Goal: Task Accomplishment & Management: Use online tool/utility

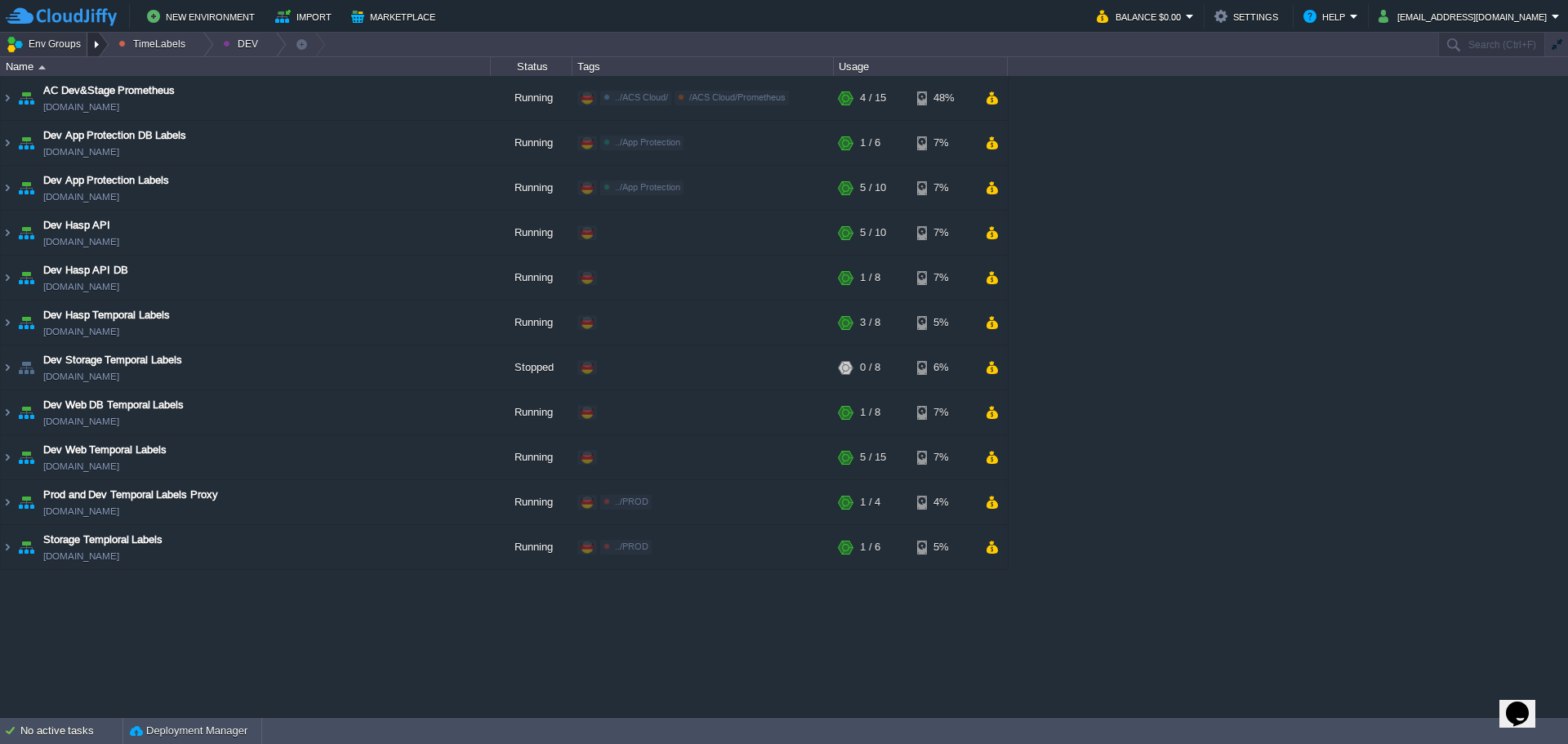
click at [87, 46] on div at bounding box center [98, 45] width 22 height 24
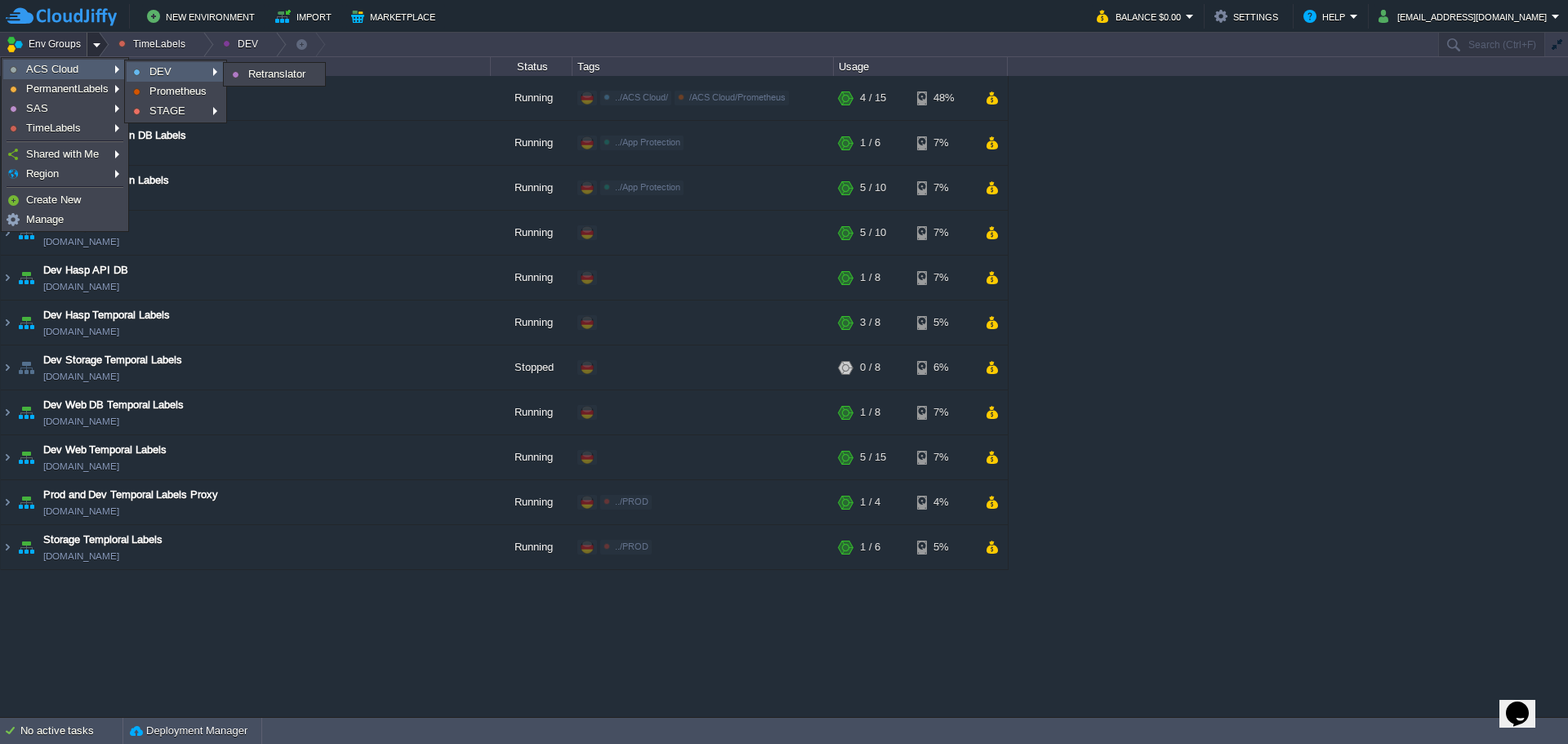
click at [169, 70] on link "DEV" at bounding box center [175, 72] width 96 height 18
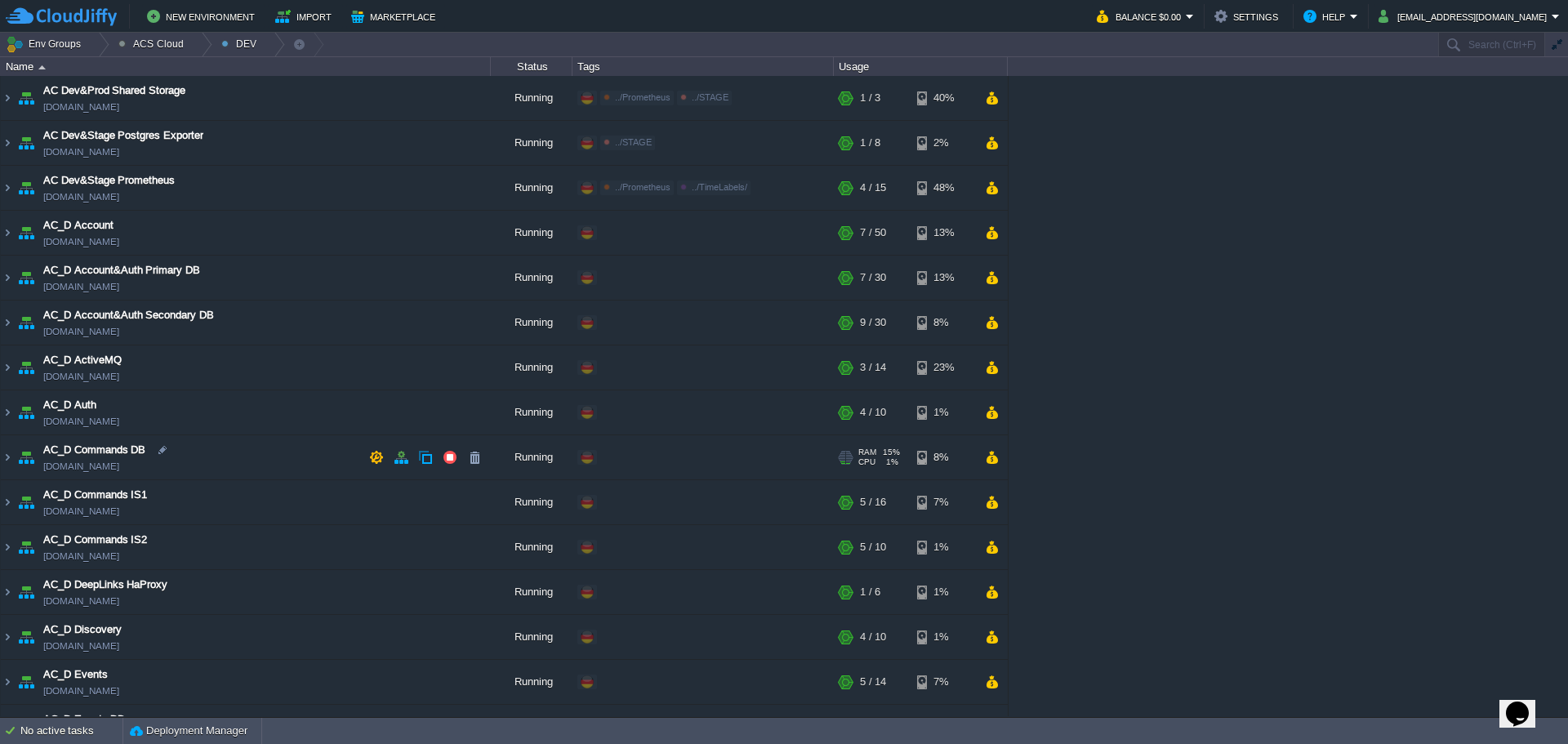
scroll to position [81, 0]
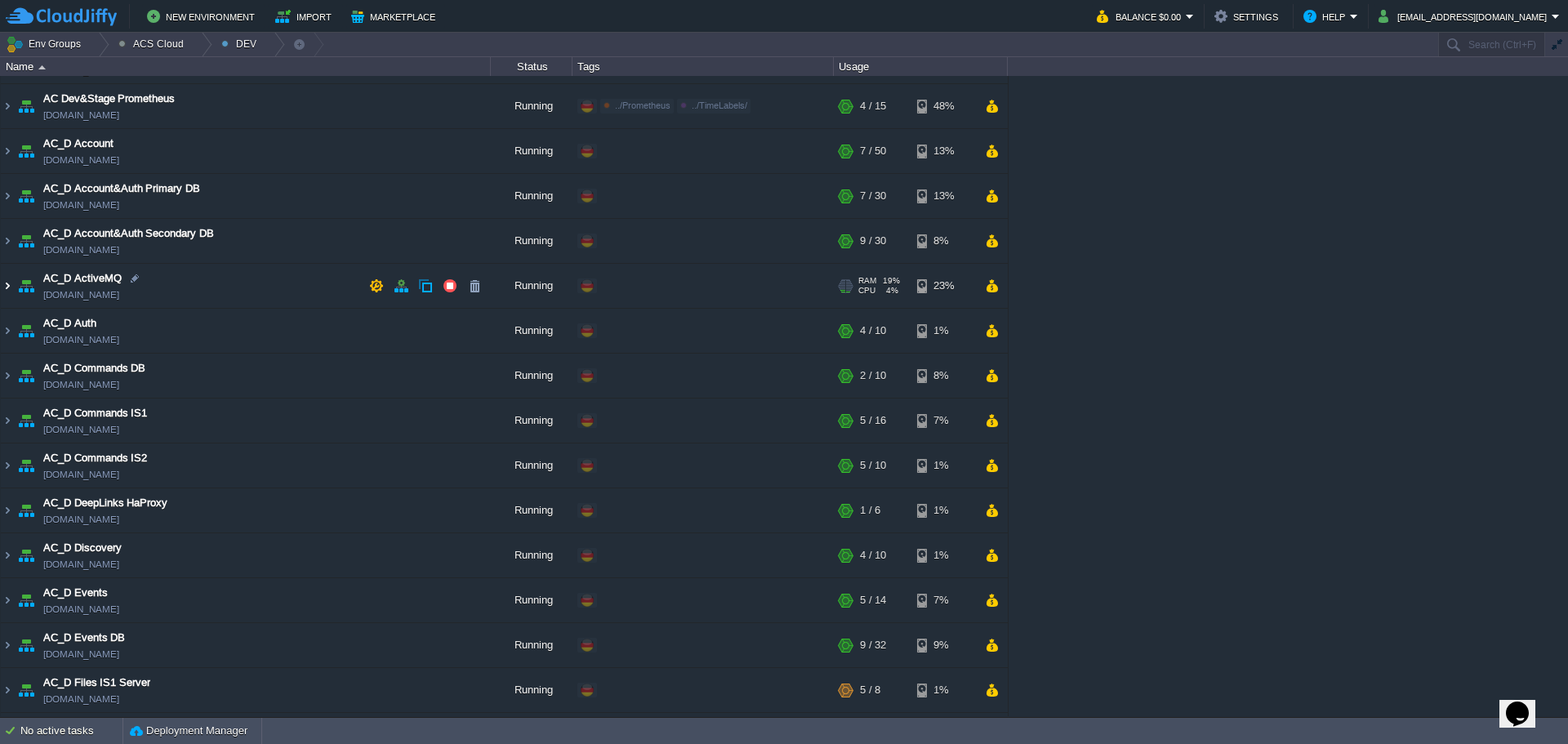
click at [4, 291] on img at bounding box center [7, 286] width 13 height 44
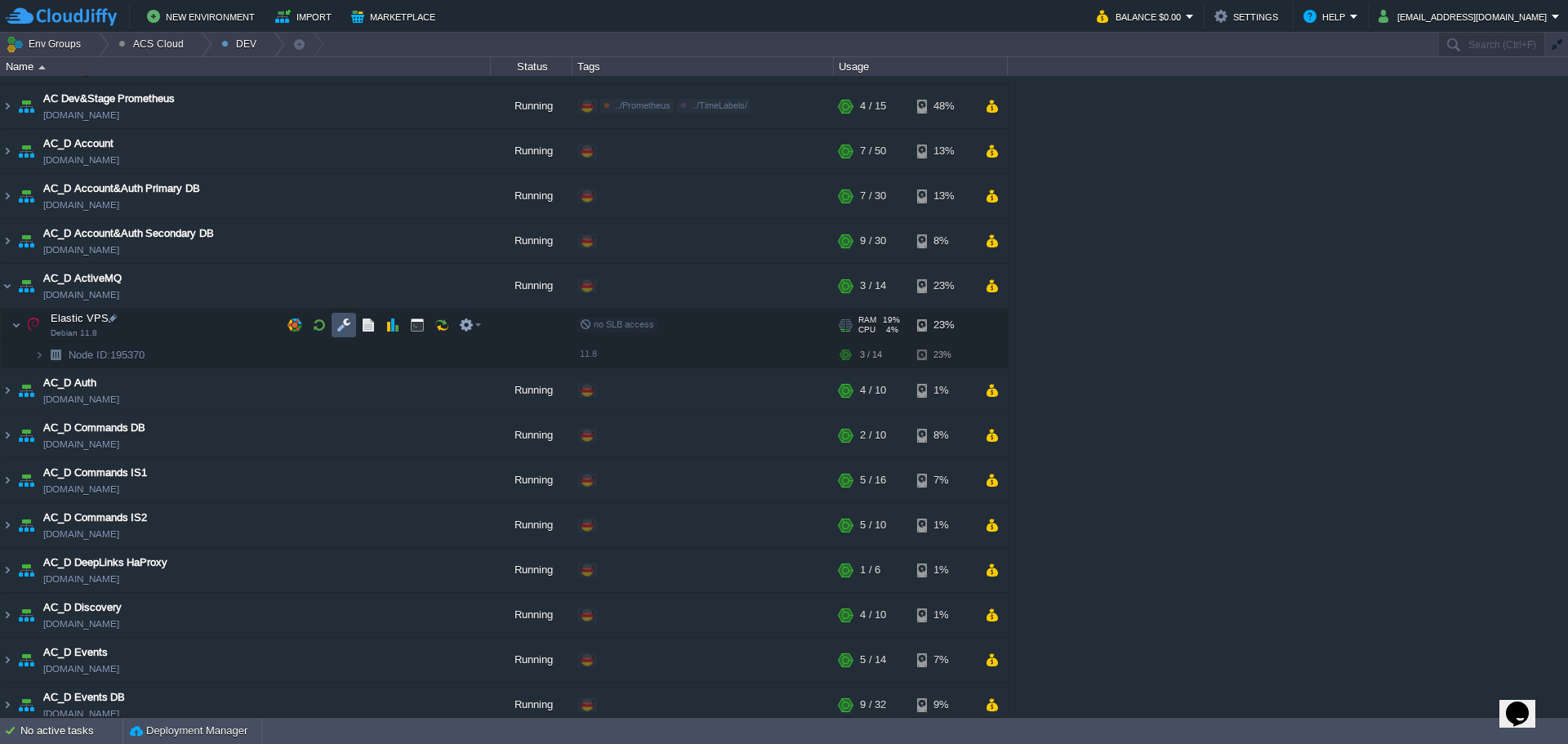
click at [341, 329] on button "button" at bounding box center [344, 325] width 15 height 15
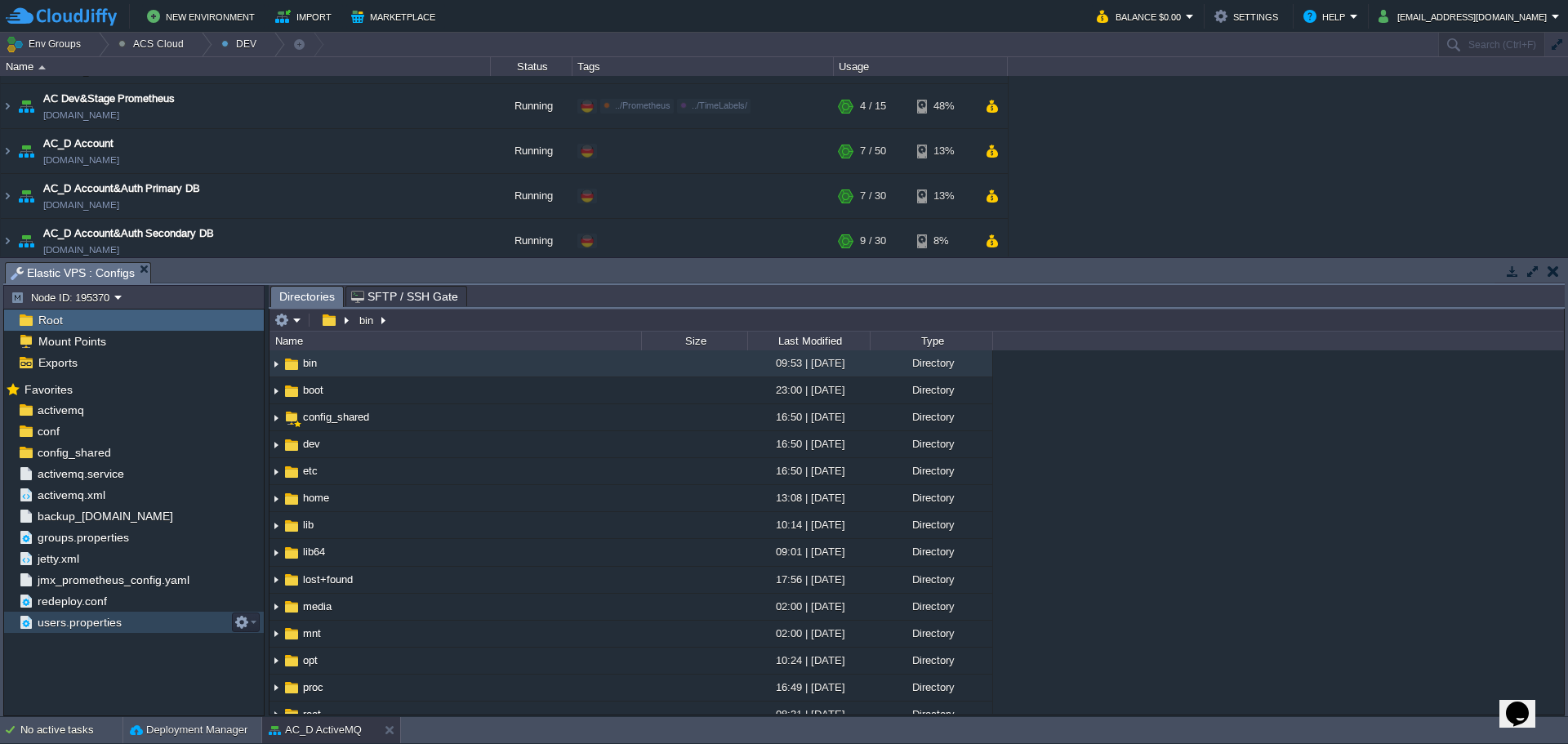
click at [65, 621] on span "users.properties" at bounding box center [79, 622] width 90 height 15
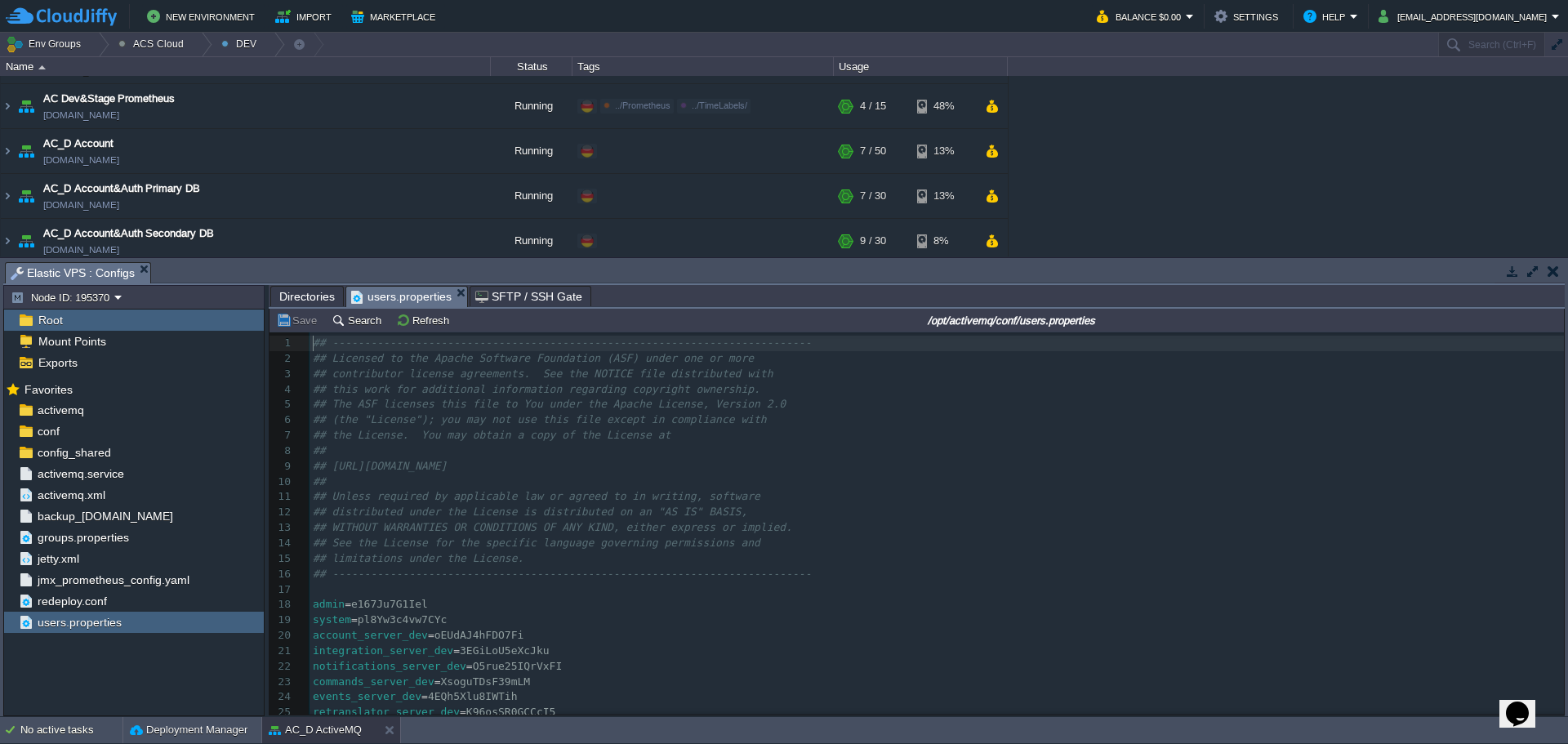
scroll to position [5, 0]
click at [398, 605] on span "e167Ju7G1Iel" at bounding box center [390, 603] width 77 height 12
type textarea "e167Ju7G1Iel"
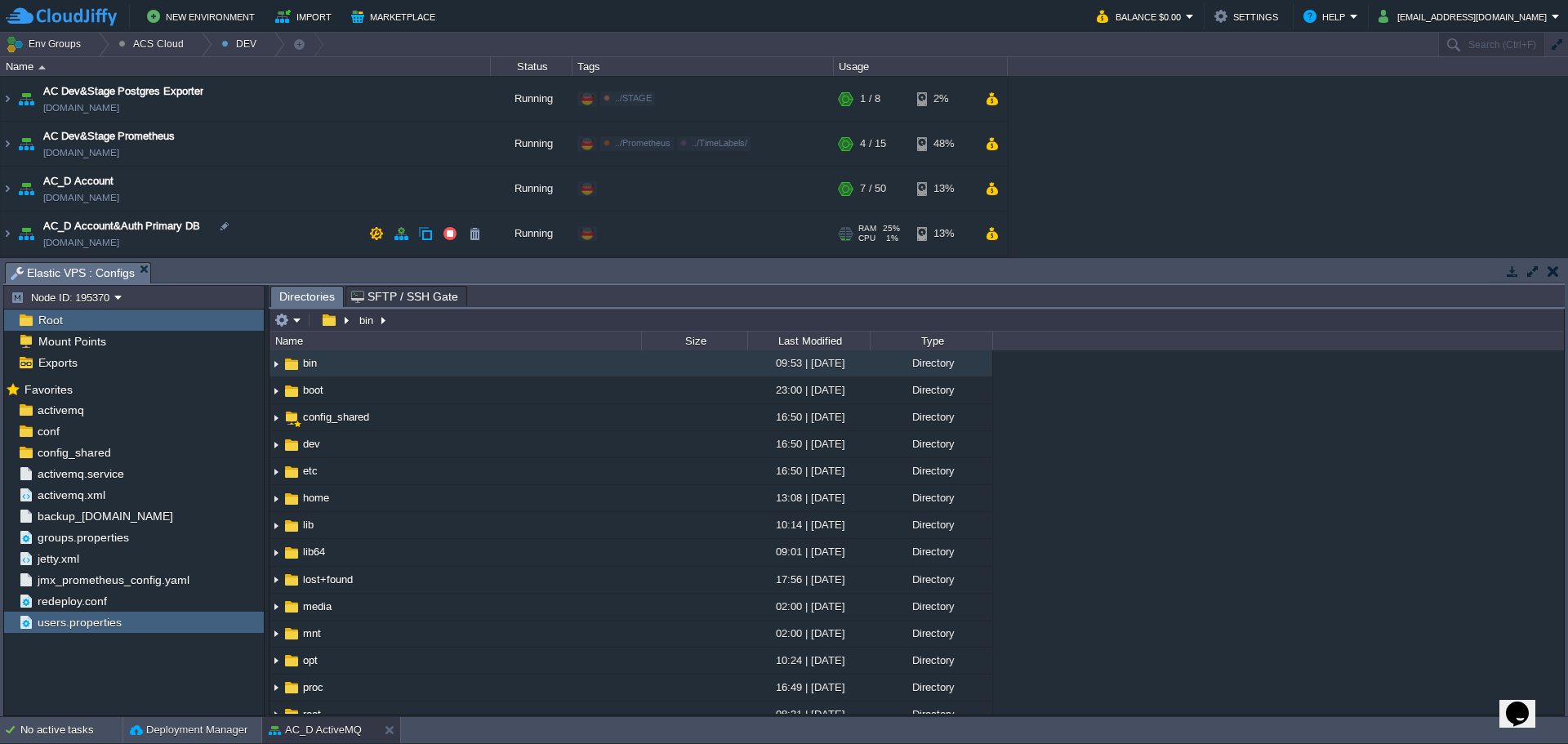
scroll to position [0, 0]
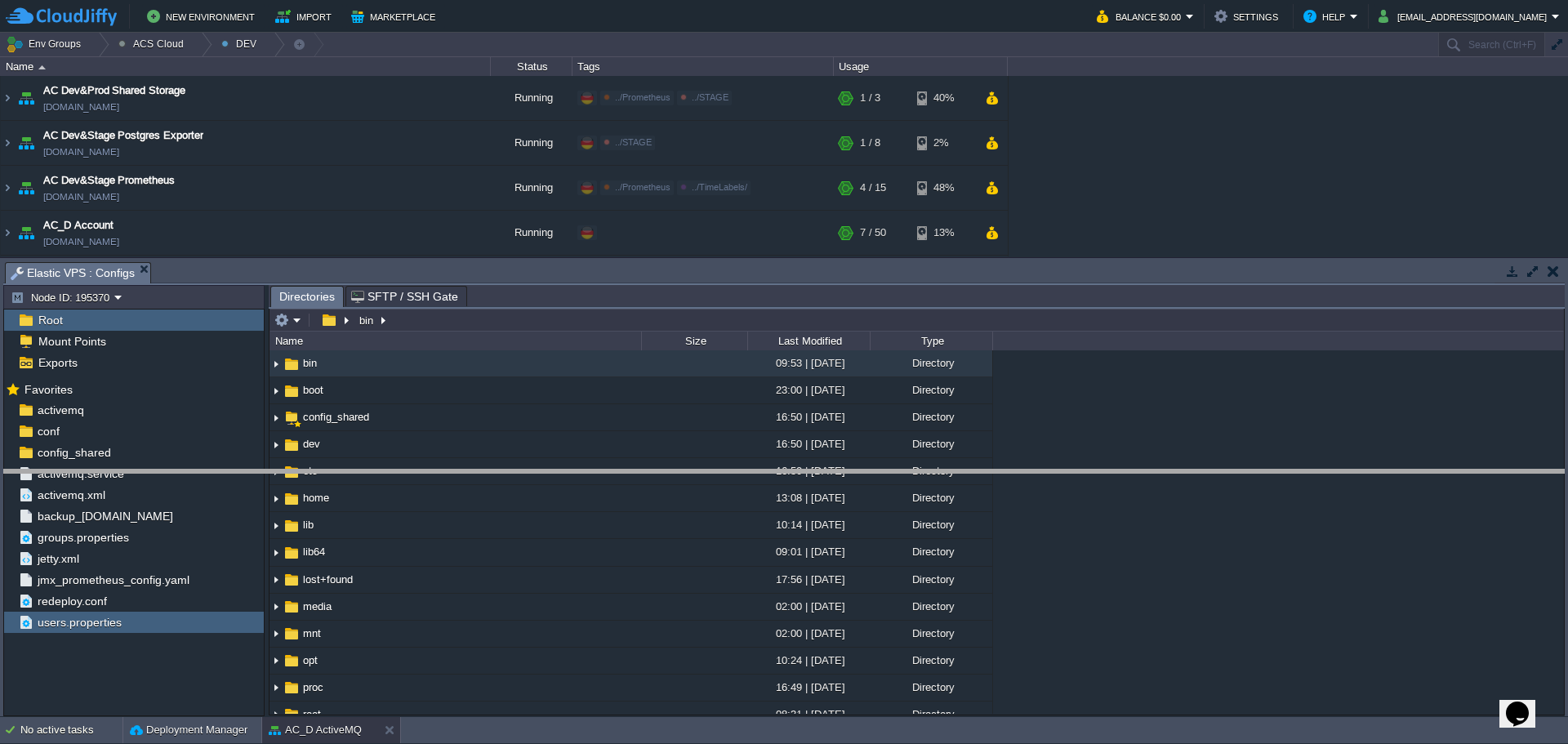
drag, startPoint x: 330, startPoint y: 267, endPoint x: 339, endPoint y: 469, distance: 202.2
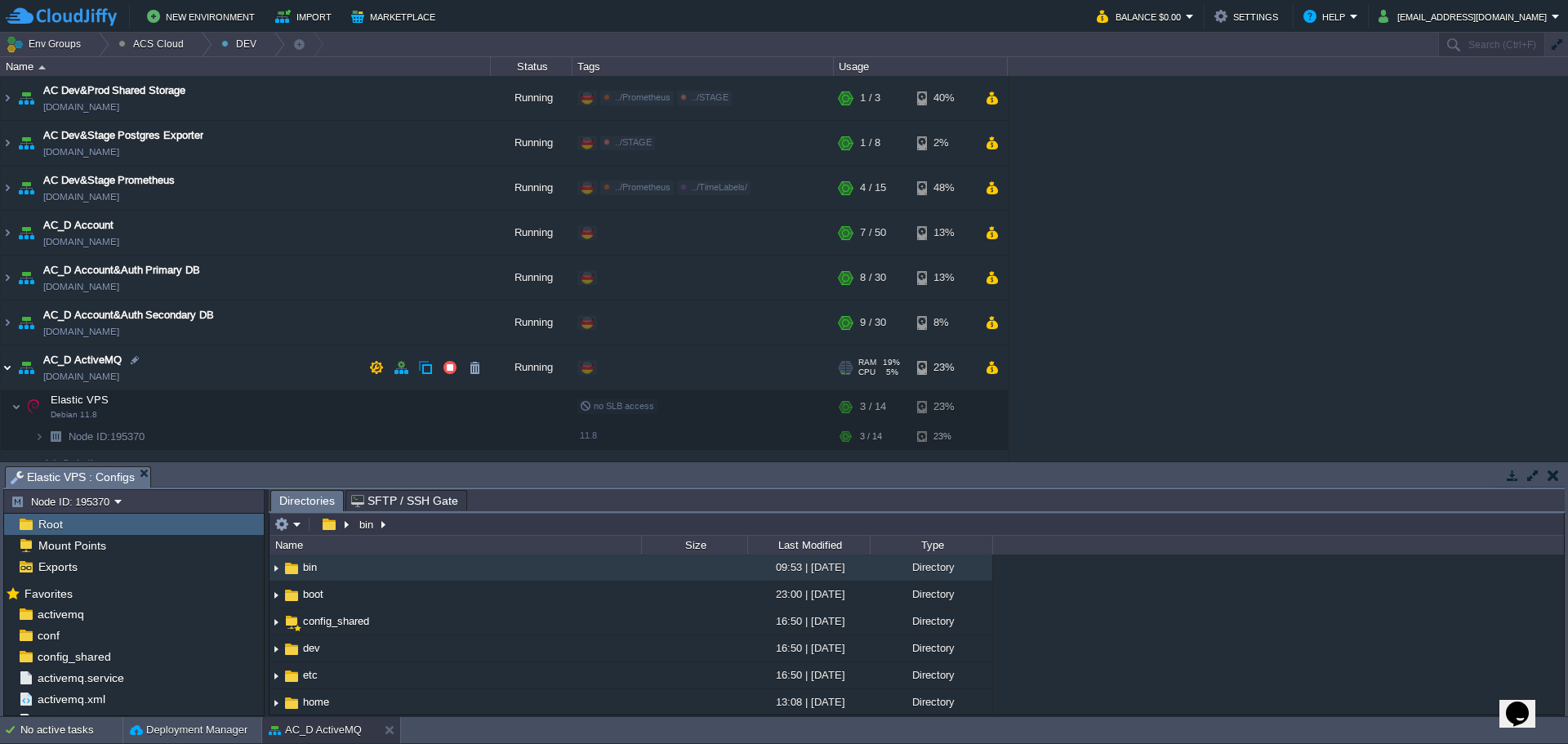
click at [8, 366] on img at bounding box center [7, 368] width 13 height 44
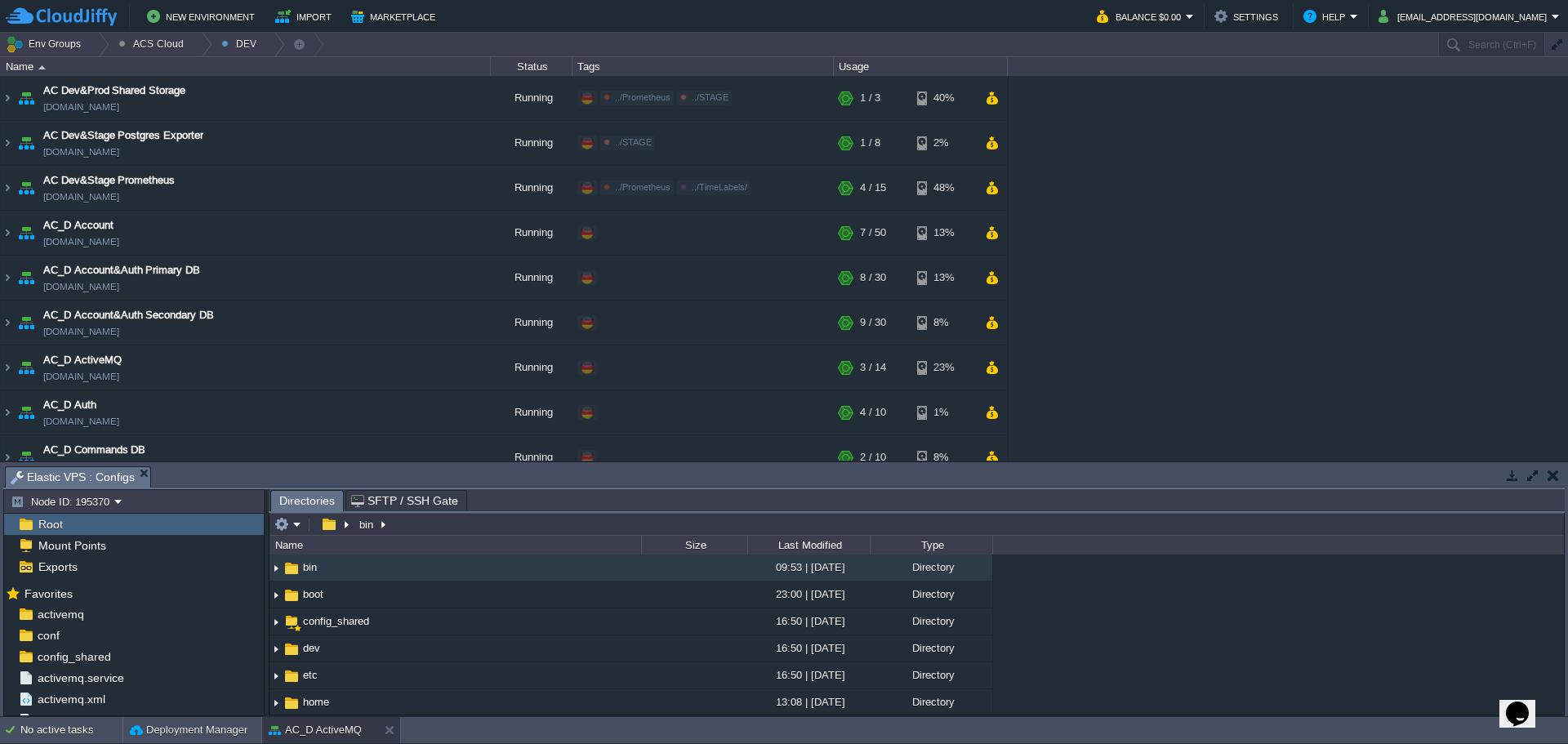
click at [1544, 475] on td at bounding box center [1553, 475] width 20 height 19
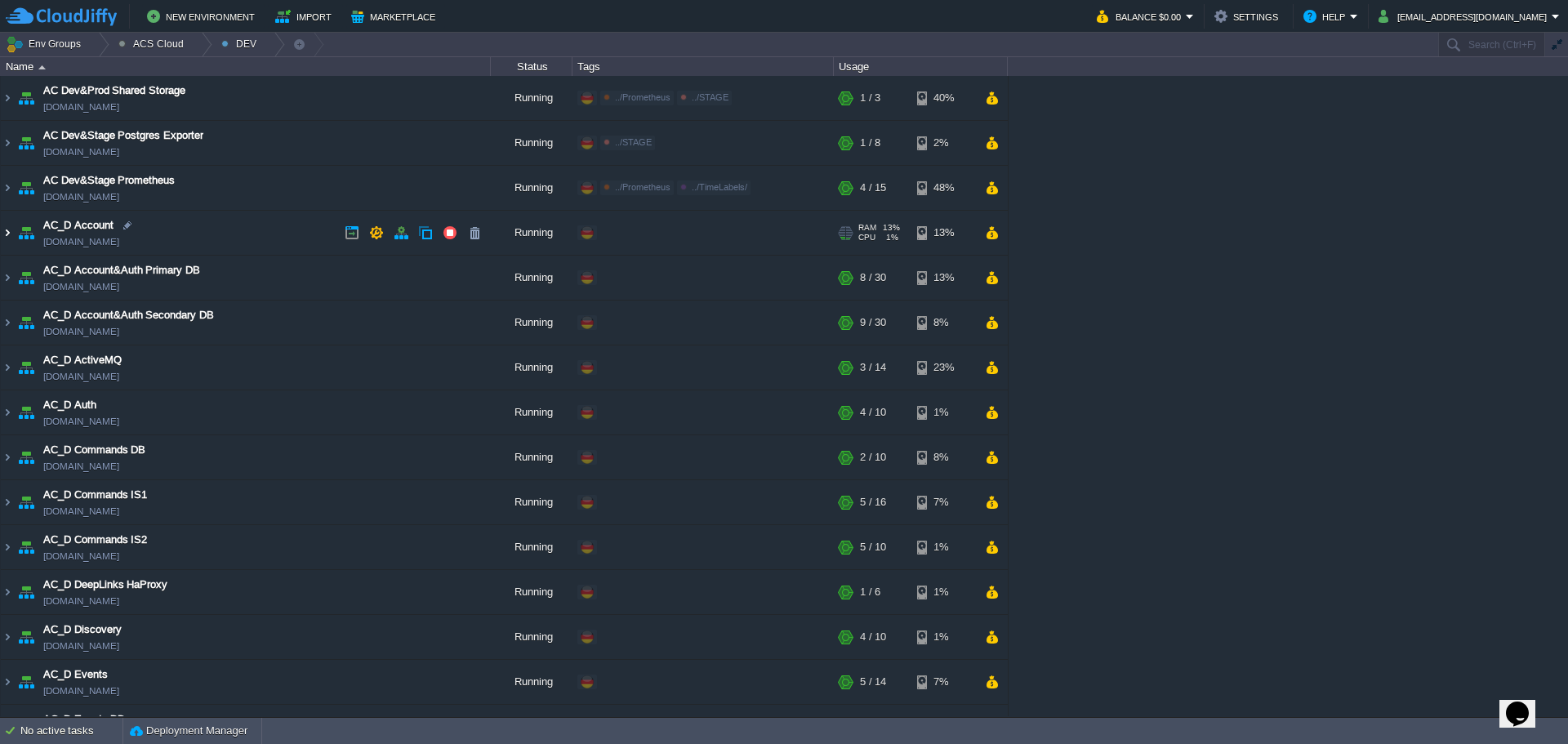
click at [4, 237] on img at bounding box center [7, 232] width 13 height 44
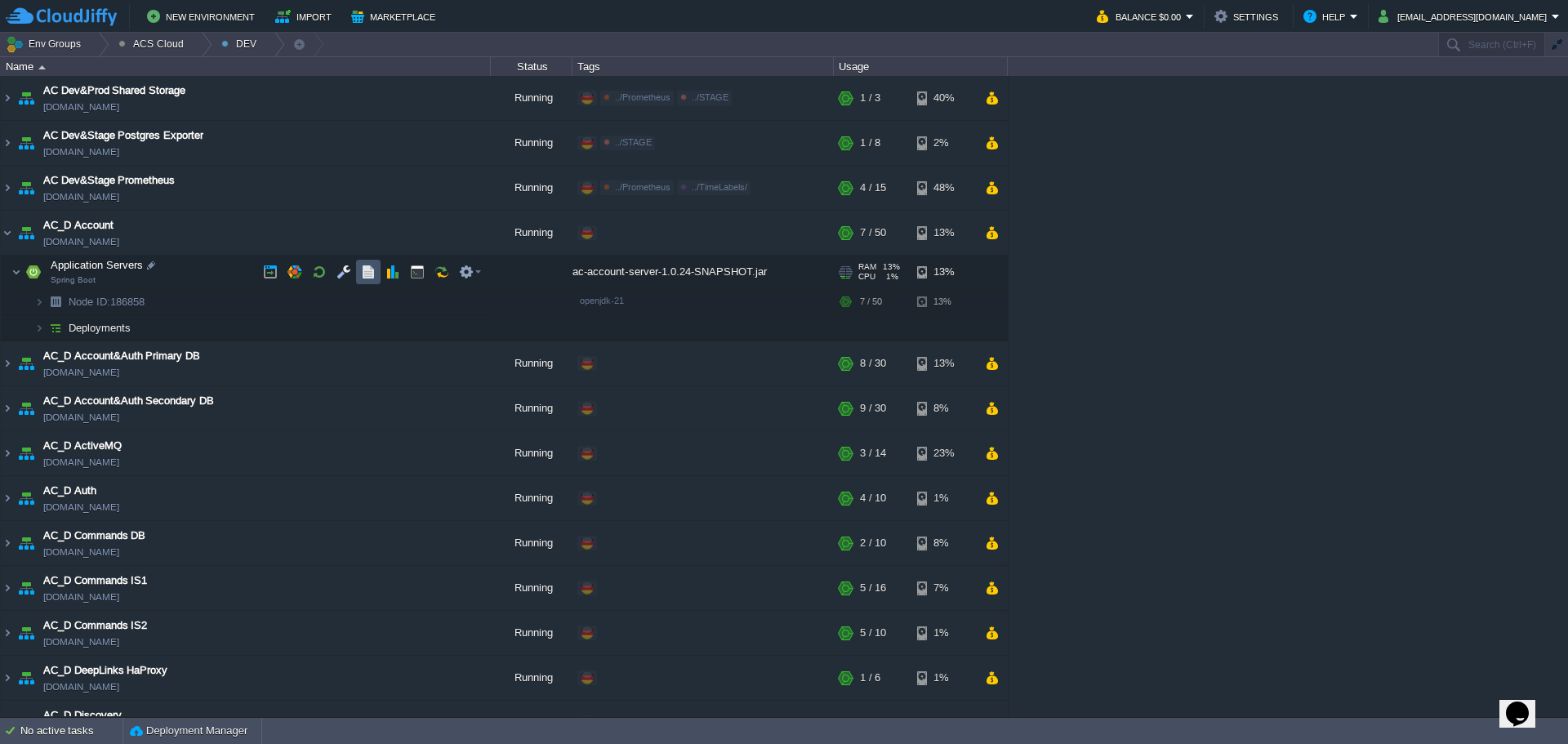
click at [368, 279] on button "button" at bounding box center [368, 272] width 15 height 15
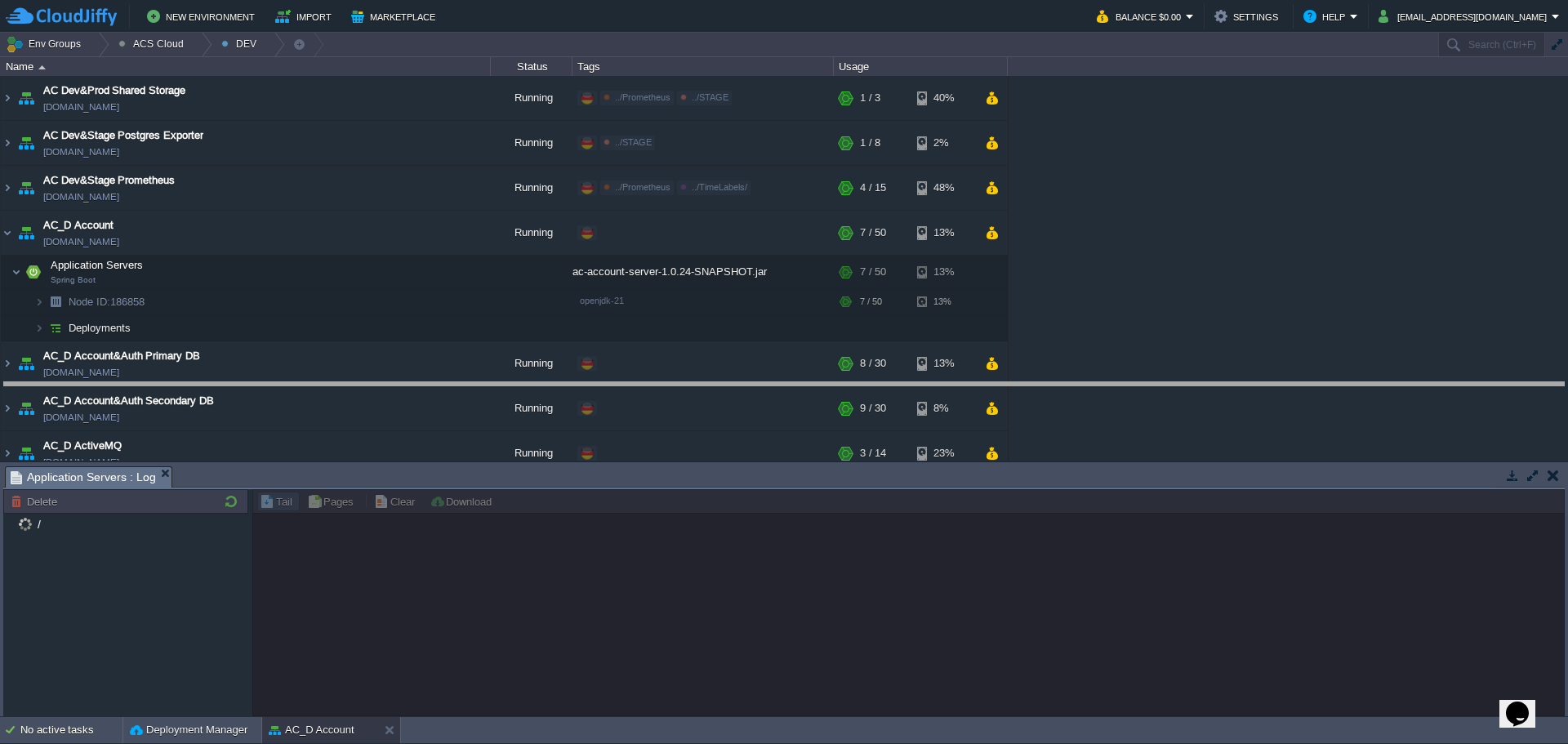
drag, startPoint x: 1044, startPoint y: 477, endPoint x: 1044, endPoint y: 388, distance: 89.0
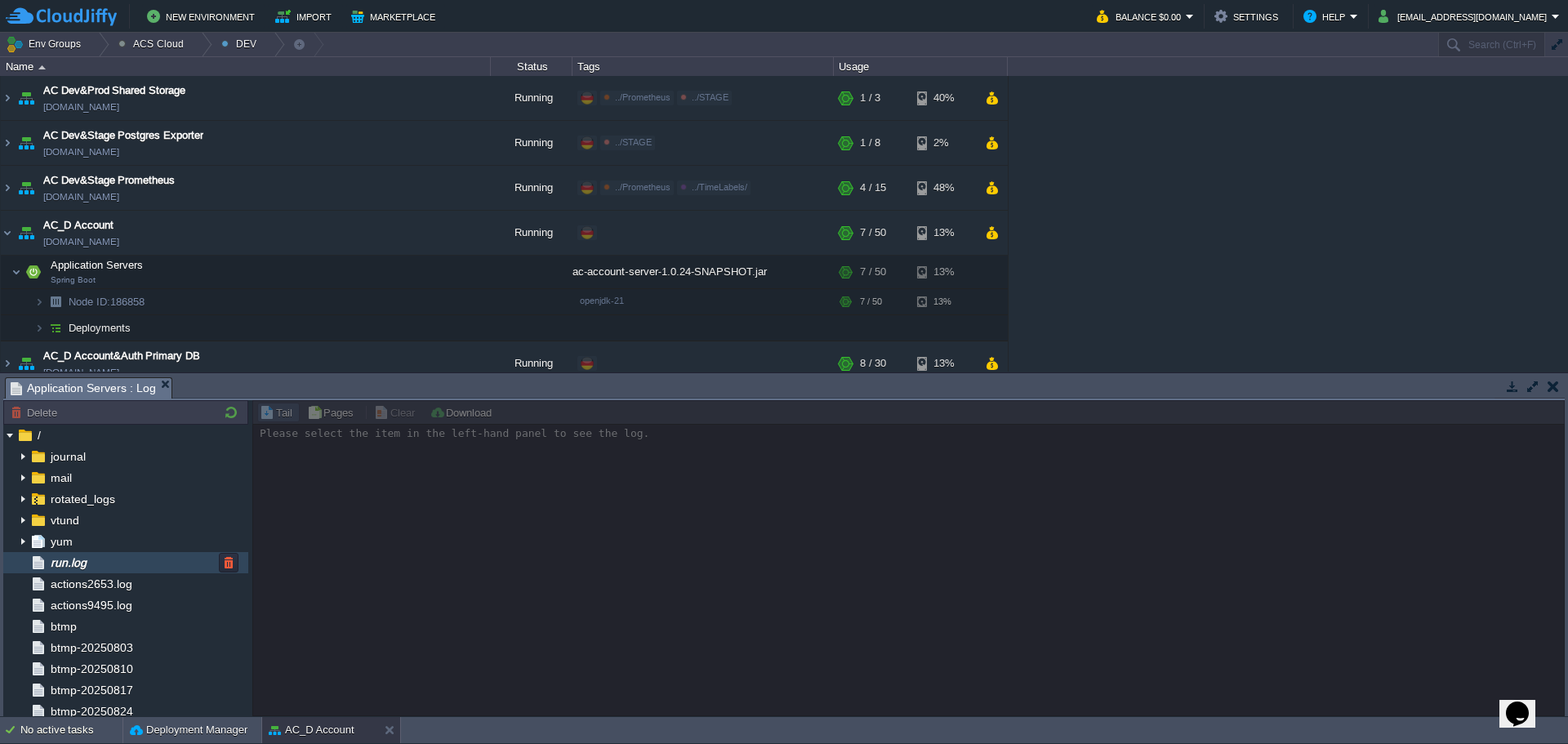
click at [125, 551] on div "yum" at bounding box center [126, 541] width 245 height 21
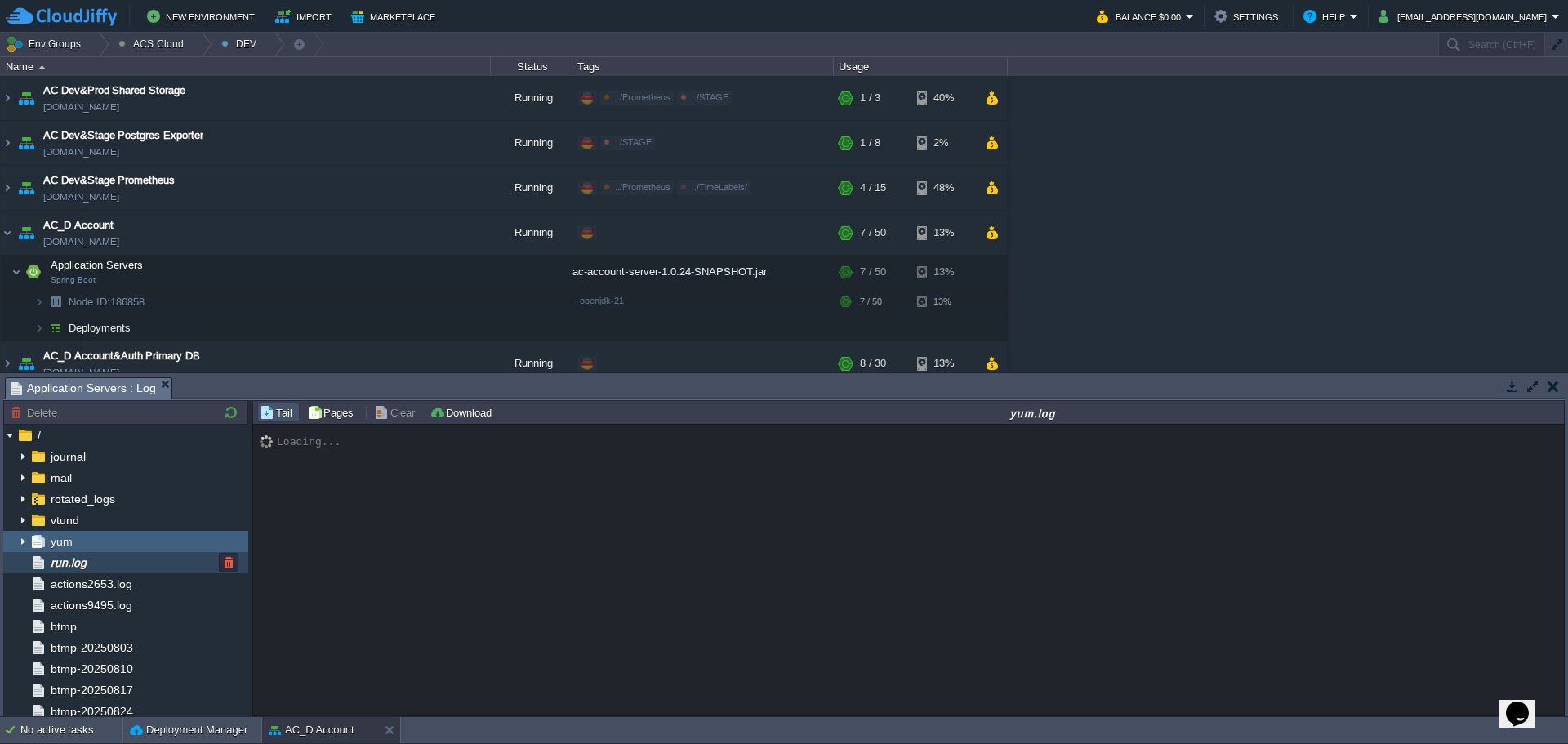
click at [114, 570] on div "run.log" at bounding box center [126, 562] width 245 height 21
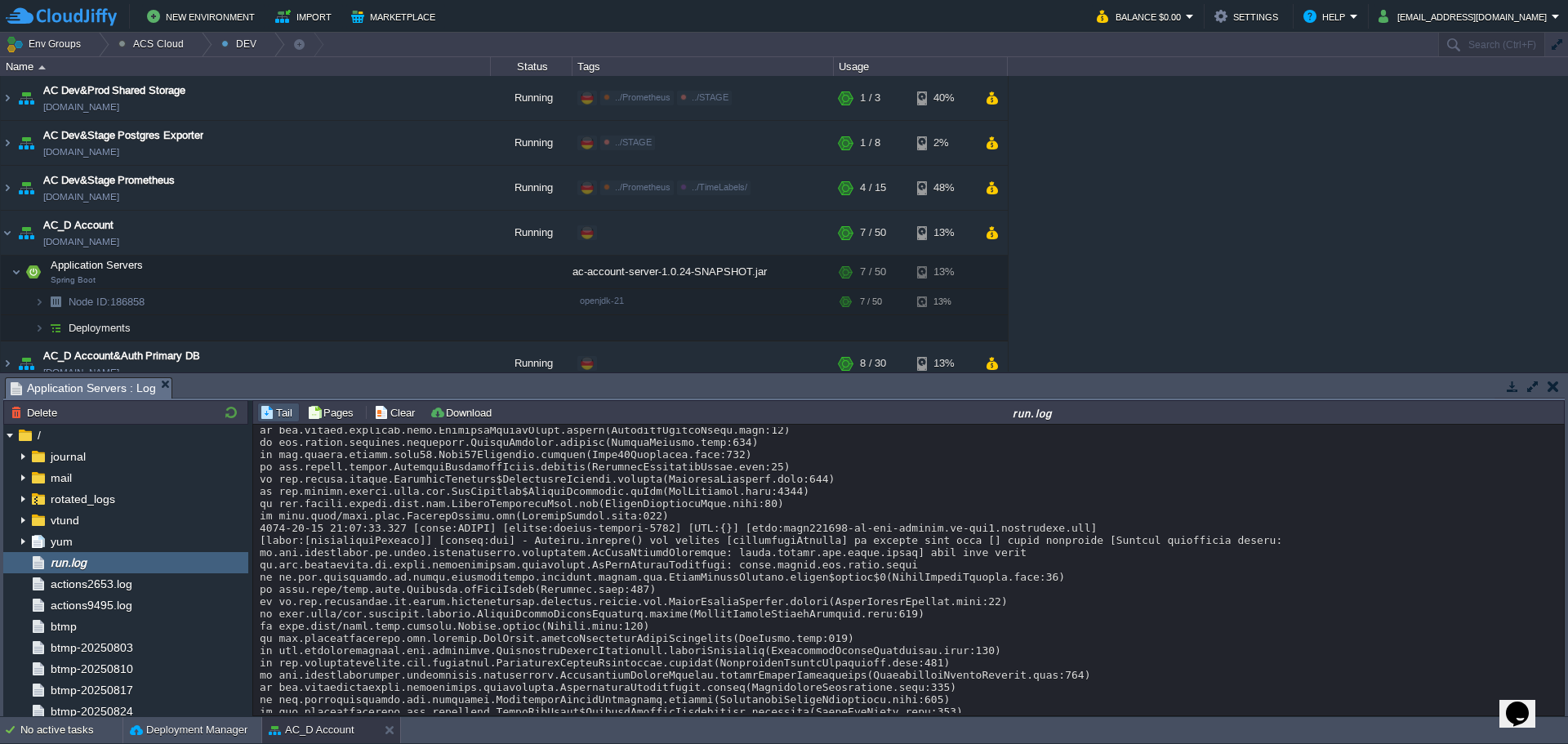
scroll to position [12247, 0]
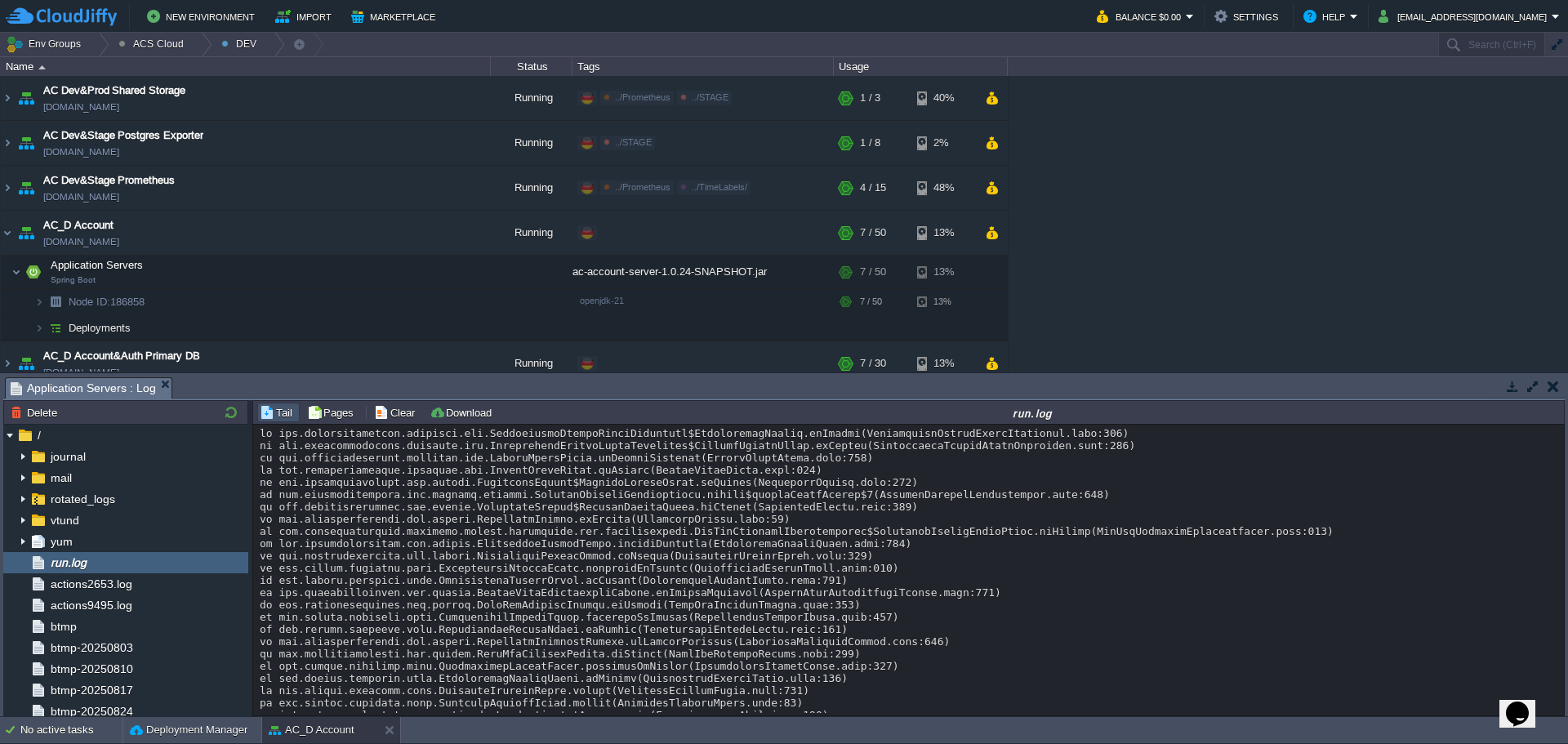
scroll to position [327, 0]
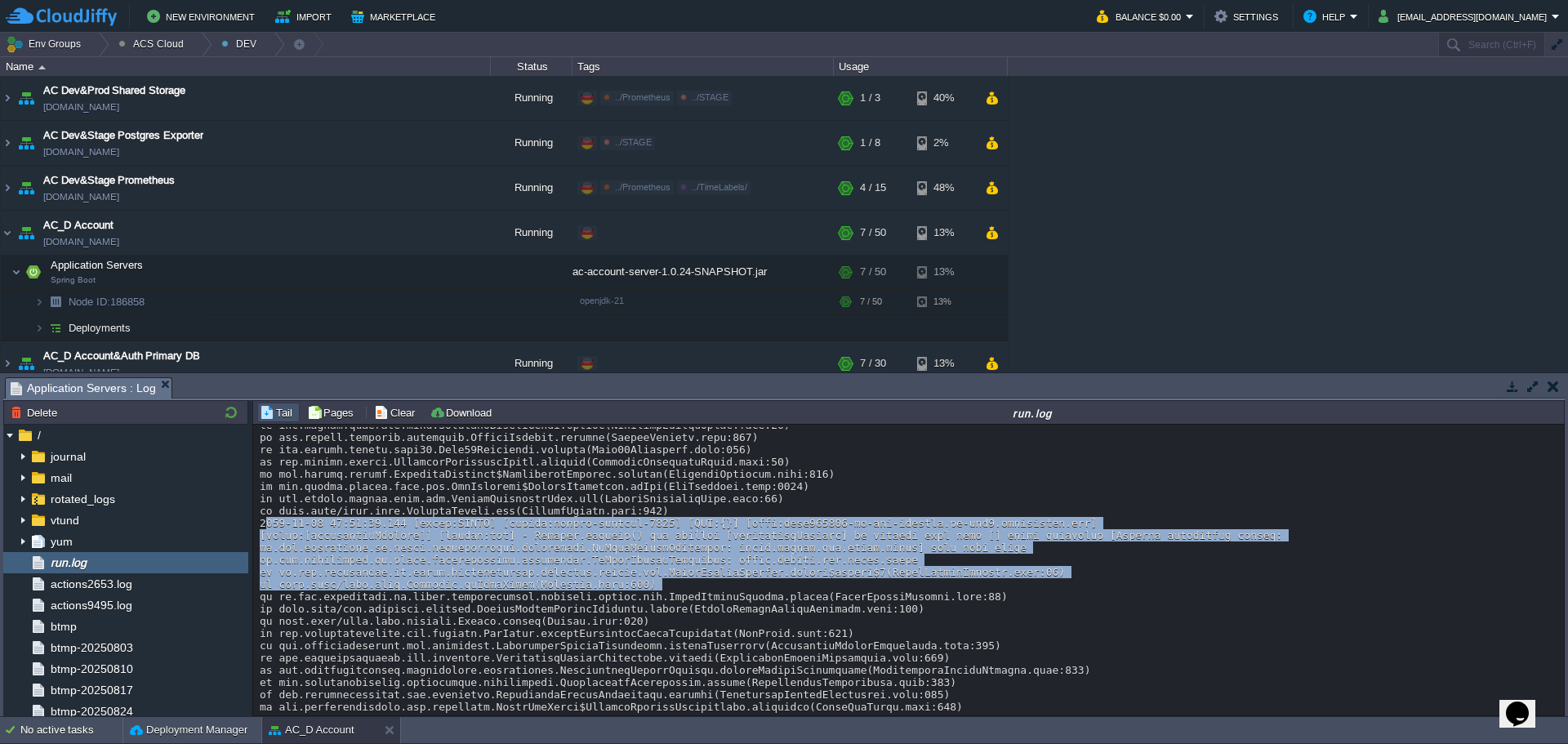
drag, startPoint x: 645, startPoint y: 587, endPoint x: 256, endPoint y: 524, distance: 394.1
click at [256, 524] on div "Loading..." at bounding box center [909, 570] width 1311 height 291
copy div "[DATE] 13:34:33.739 [level:ERROR] [thread:tomcat-handler-2522] [MDC:{}] [host:[…"
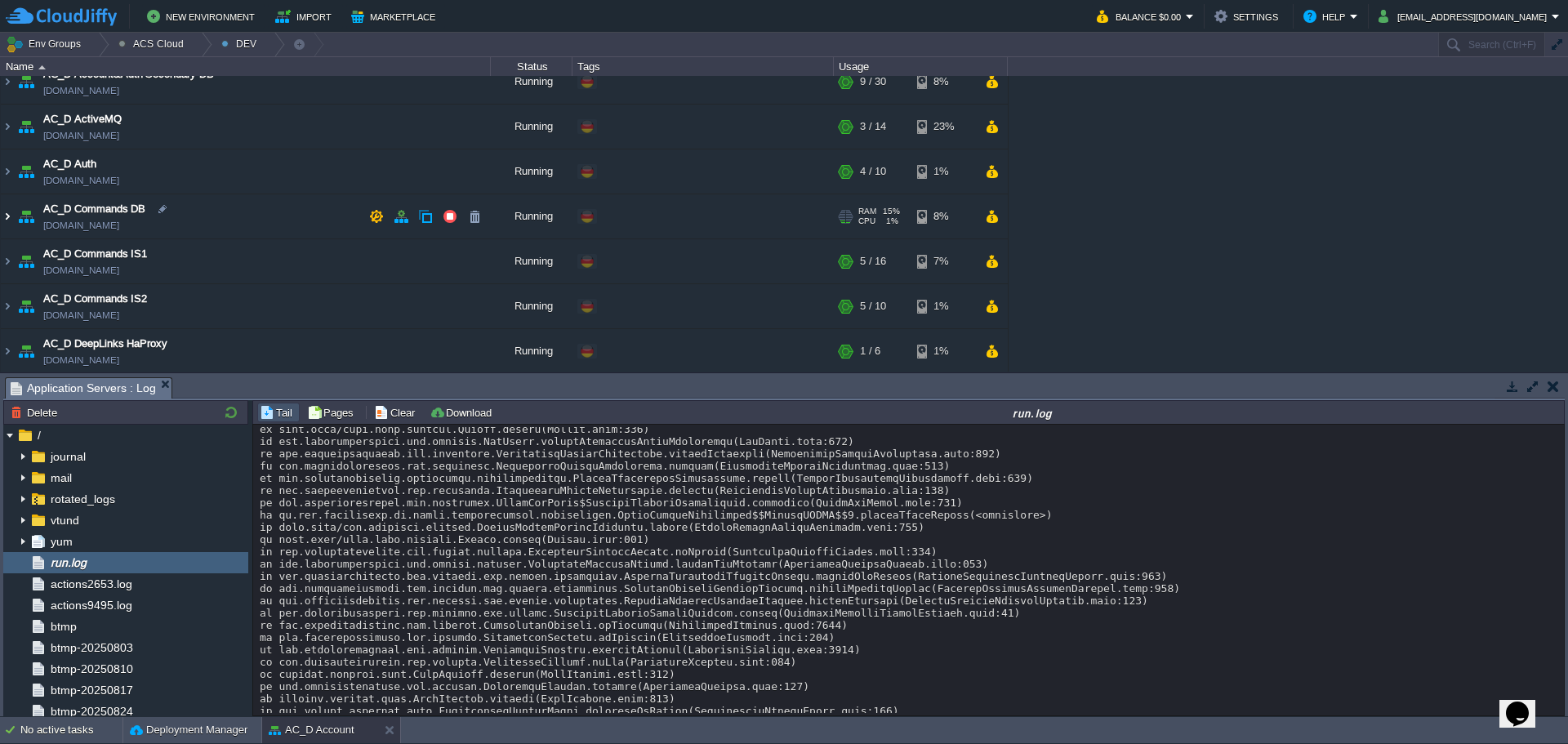
drag, startPoint x: 8, startPoint y: 217, endPoint x: 44, endPoint y: 222, distance: 36.3
click at [8, 217] on img at bounding box center [7, 216] width 13 height 44
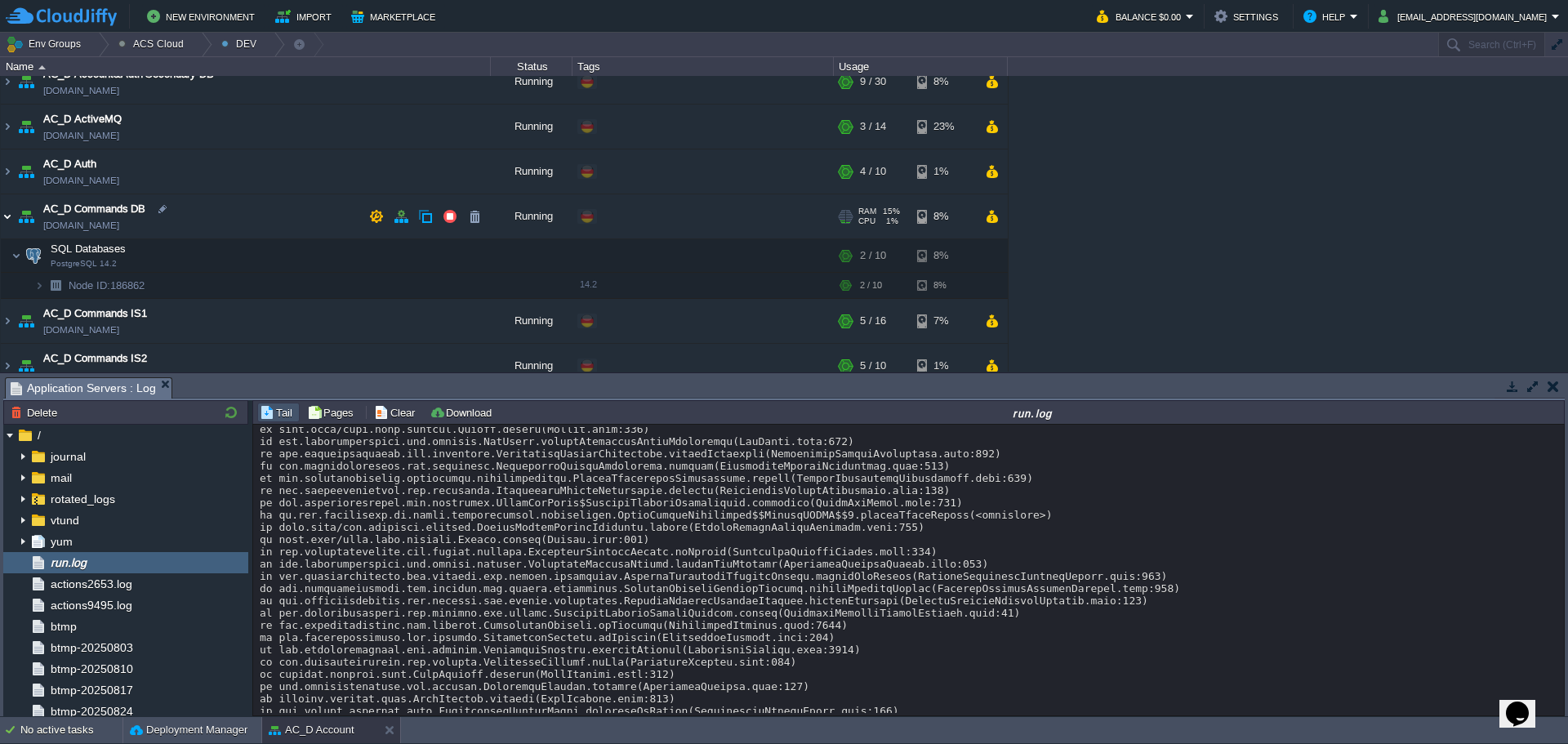
click at [8, 212] on img at bounding box center [7, 216] width 13 height 44
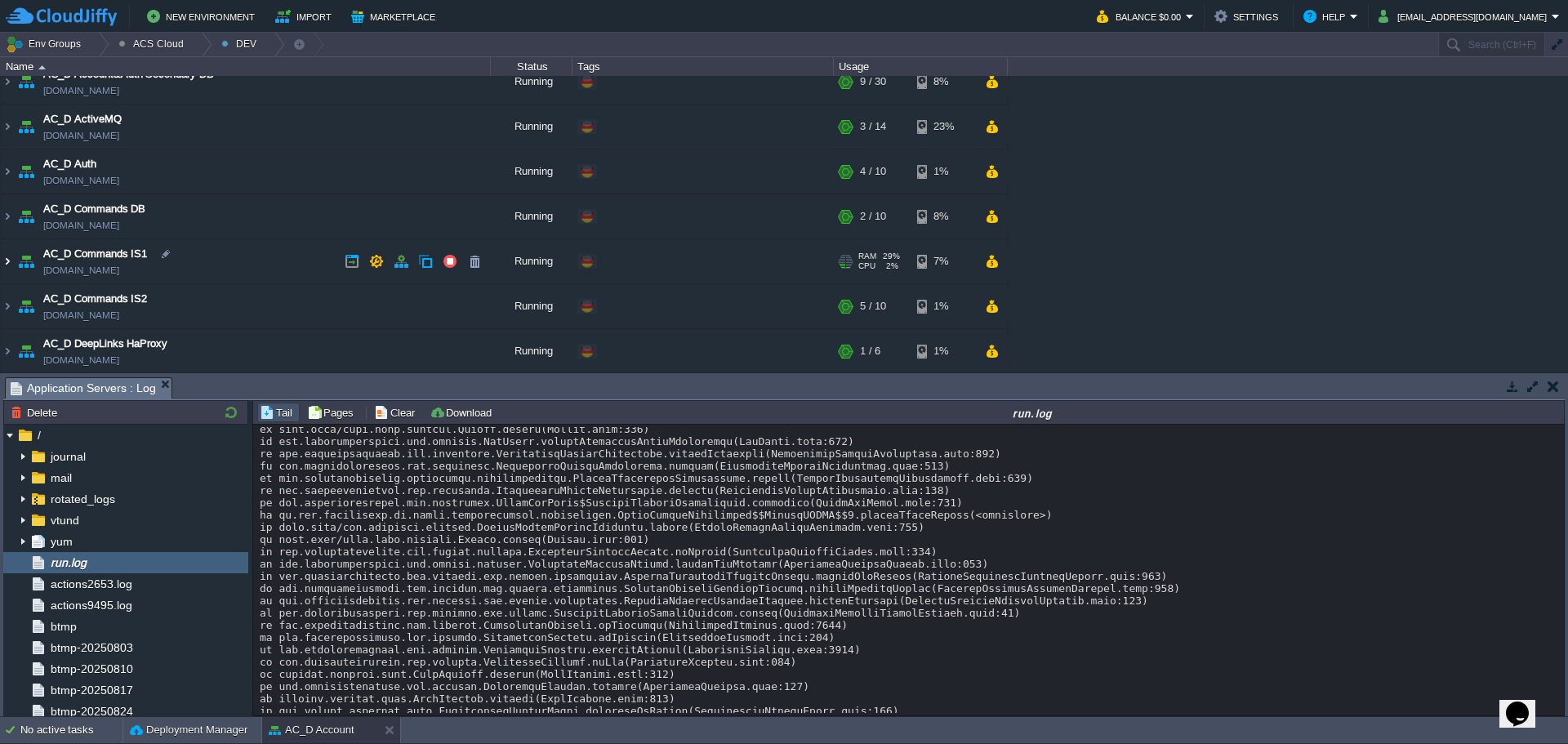
click at [9, 269] on img at bounding box center [7, 261] width 13 height 44
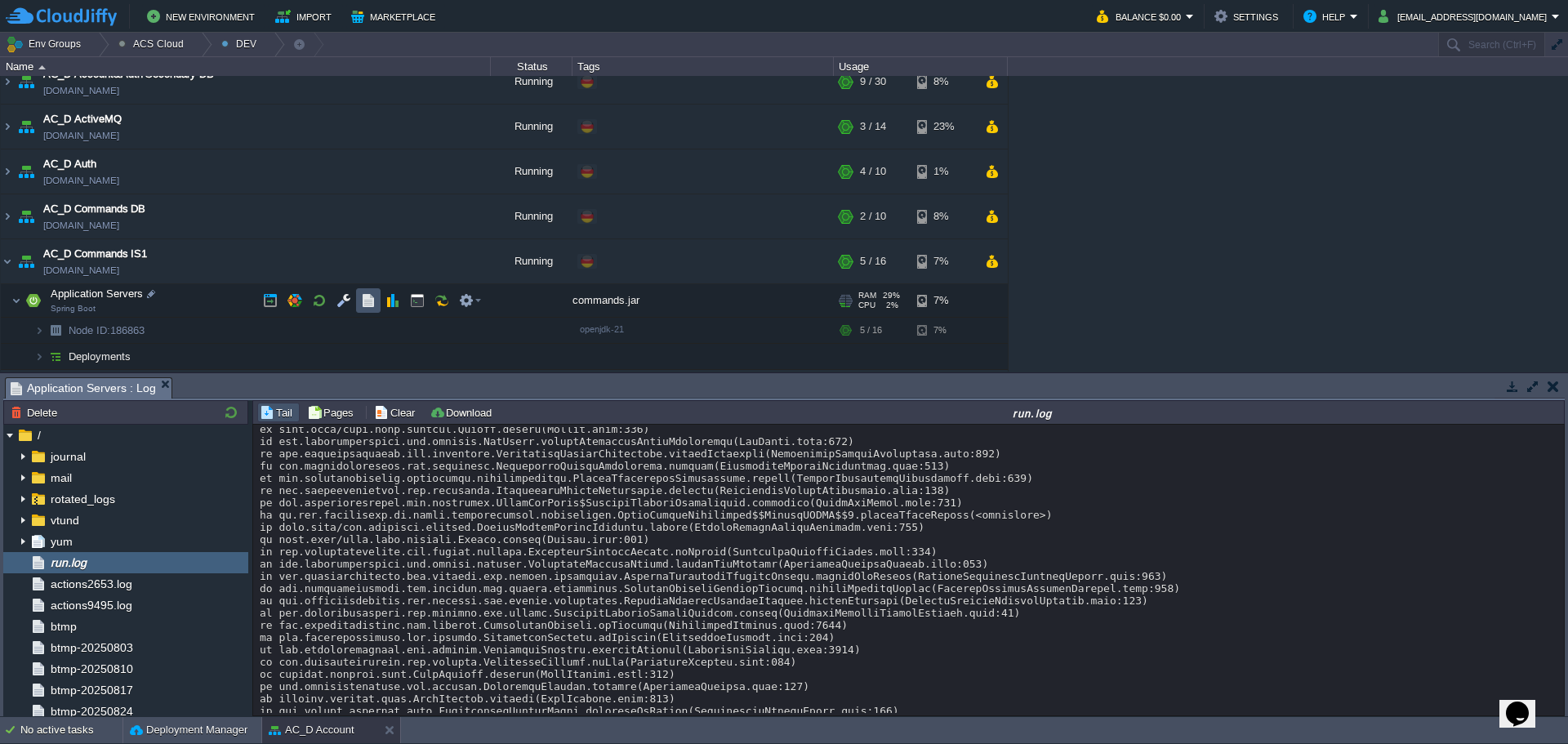
click at [374, 306] on button "button" at bounding box center [368, 300] width 15 height 15
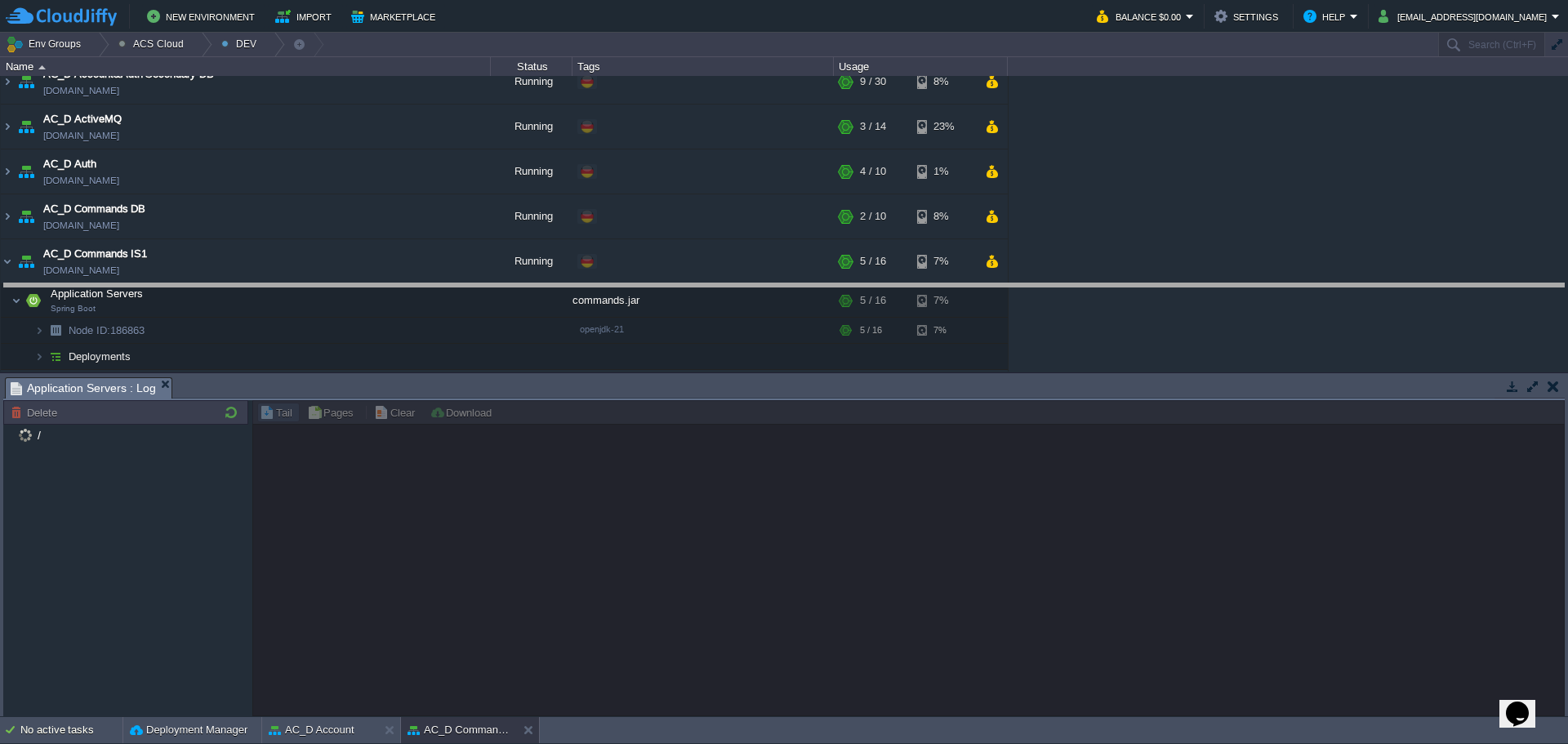
drag, startPoint x: 1033, startPoint y: 391, endPoint x: 1032, endPoint y: 321, distance: 70.0
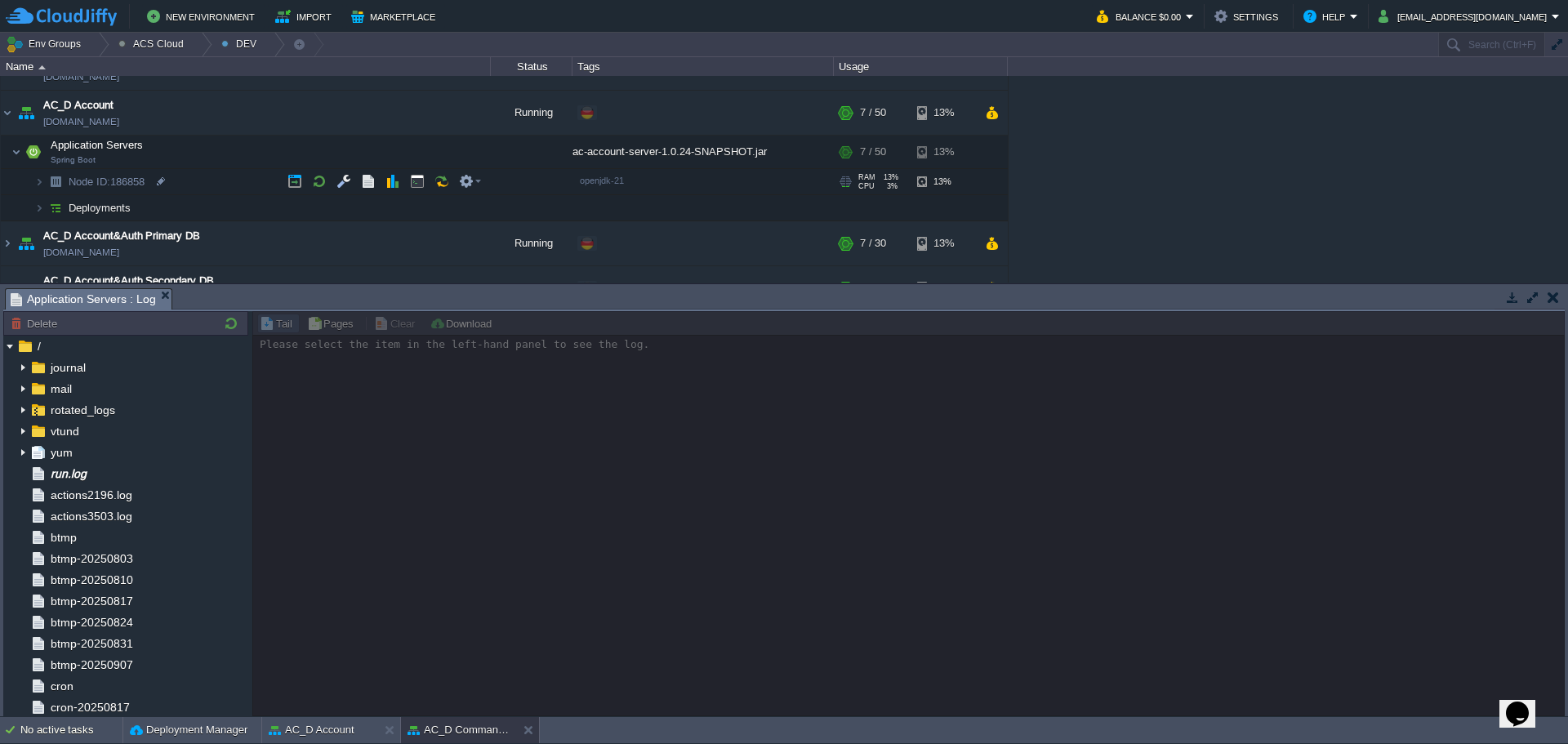
scroll to position [163, 0]
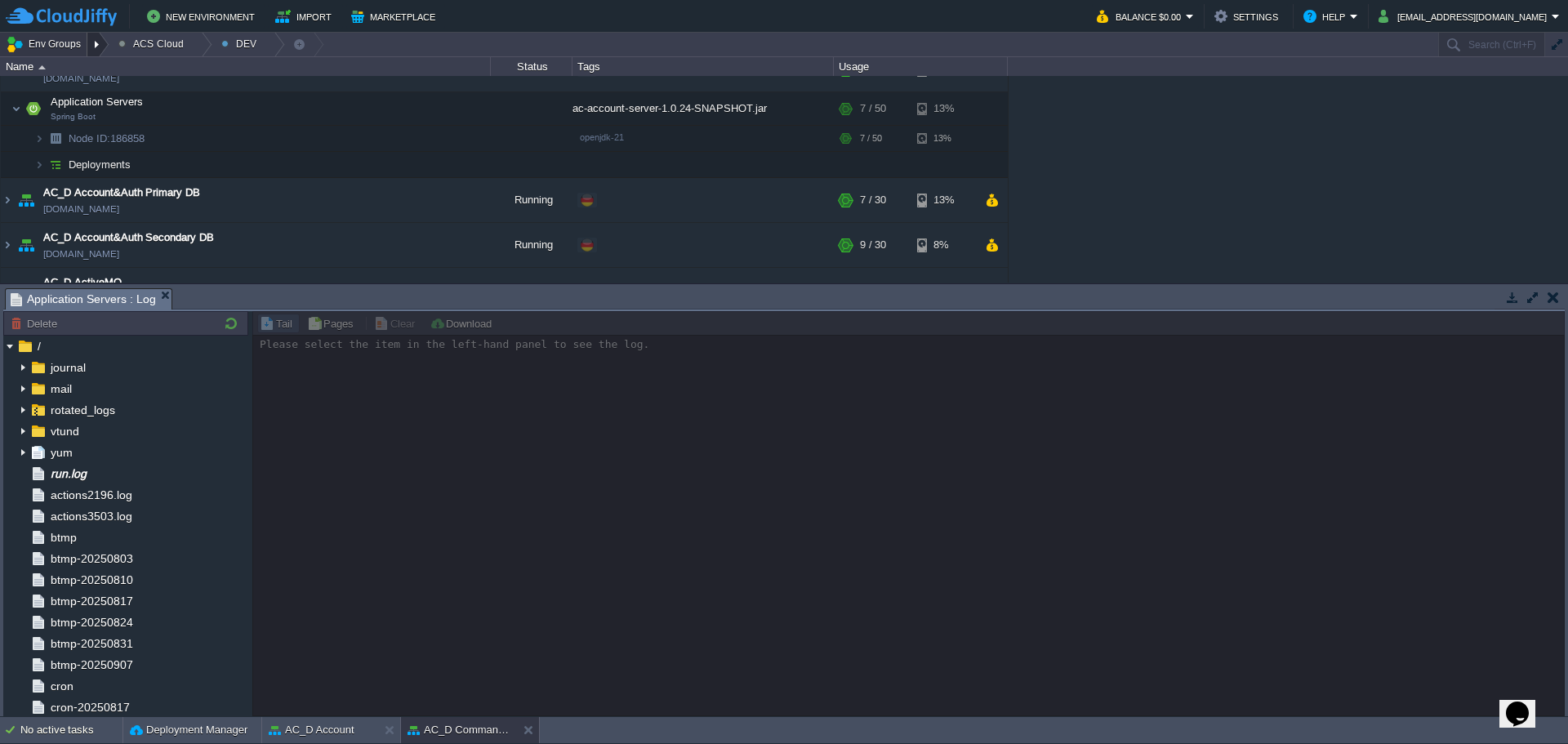
click at [99, 42] on div at bounding box center [98, 45] width 22 height 24
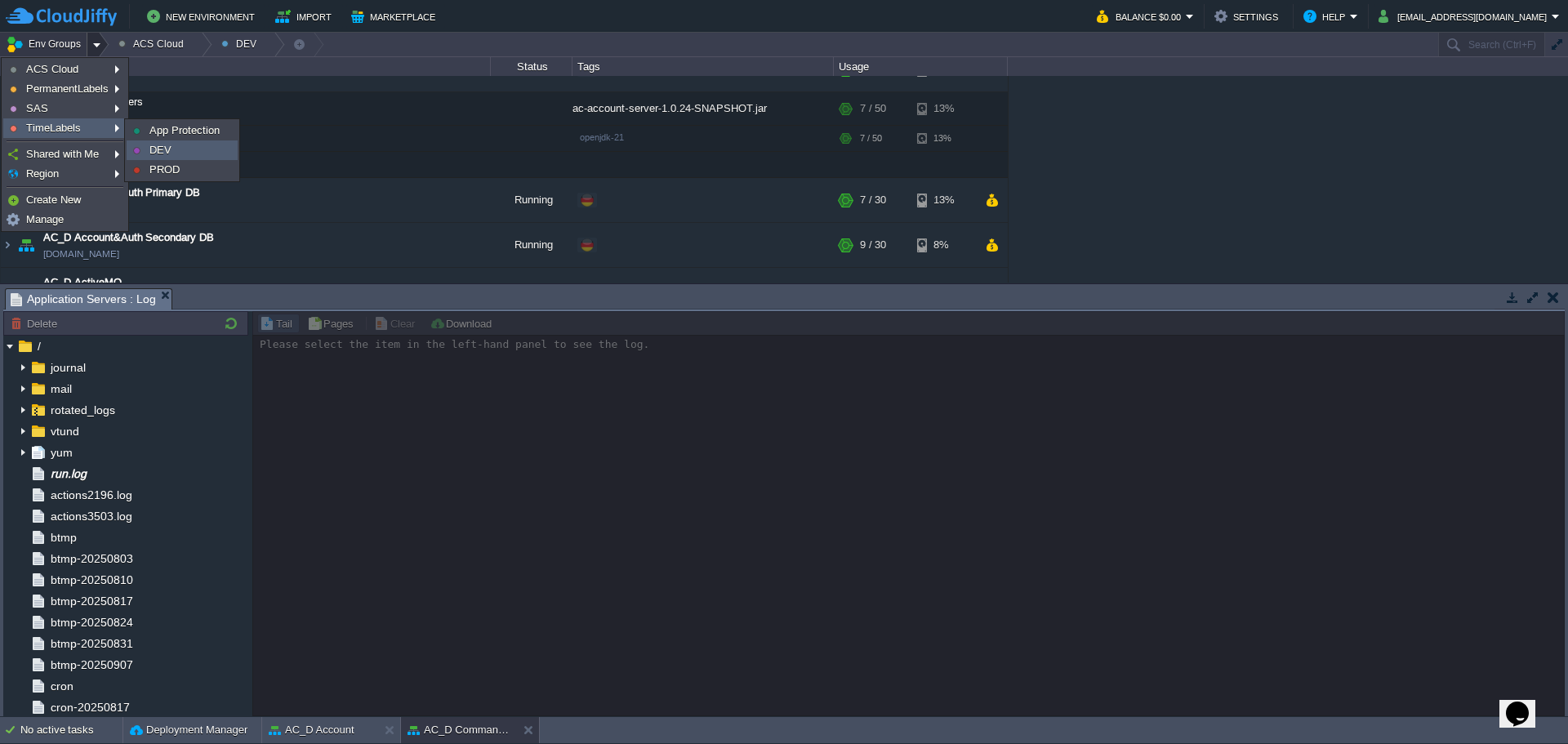
click at [198, 151] on link "DEV" at bounding box center [182, 150] width 110 height 18
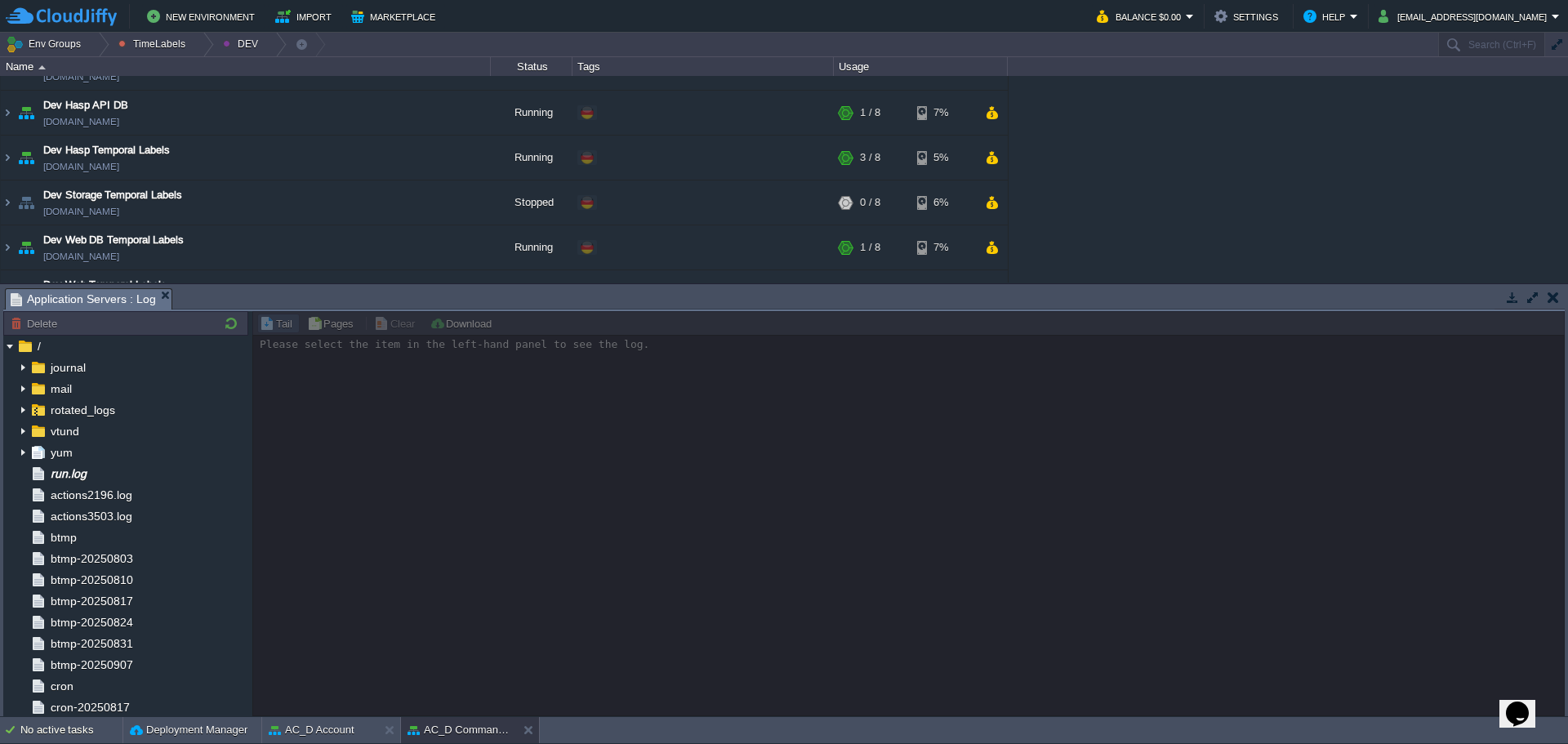
scroll to position [0, 0]
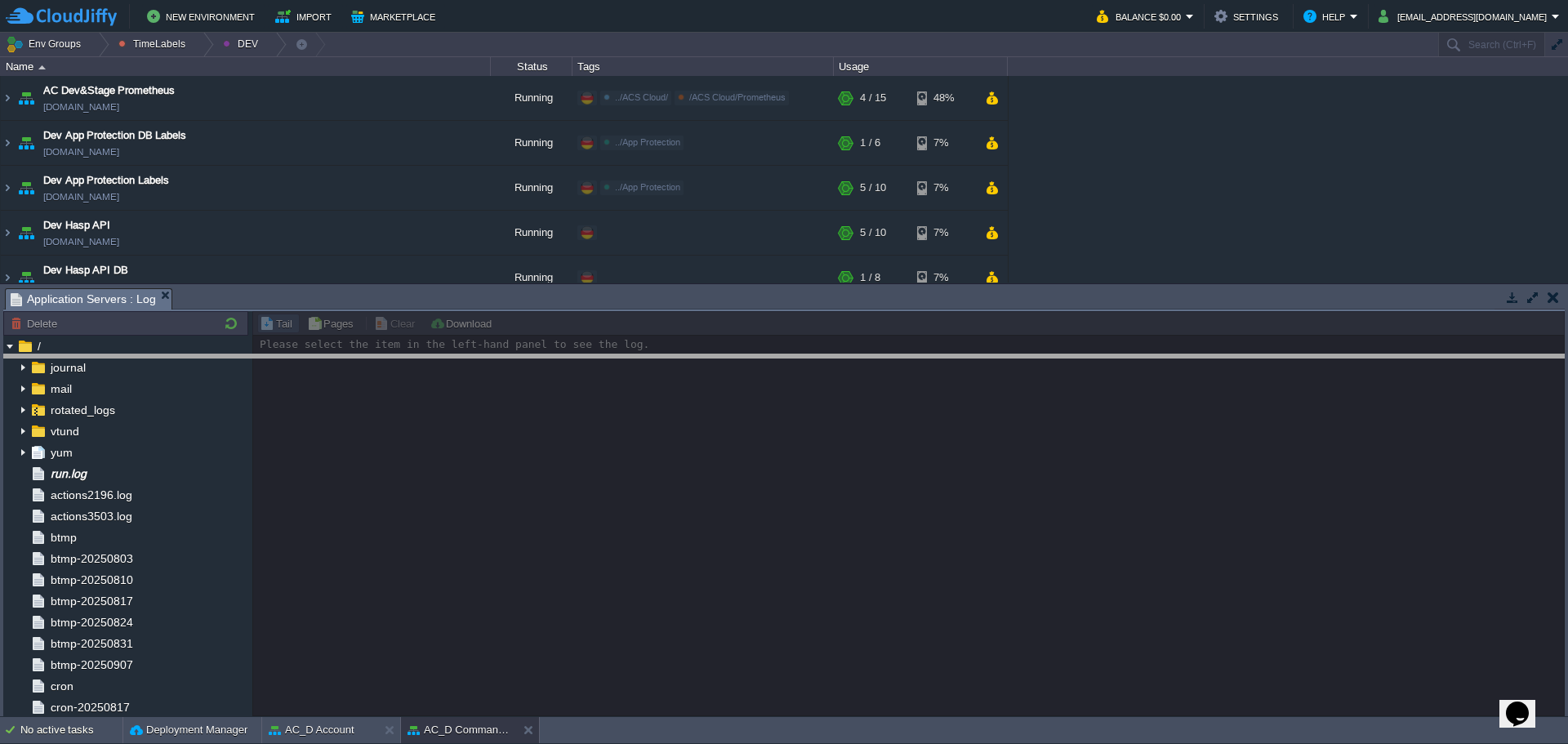
drag, startPoint x: 323, startPoint y: 306, endPoint x: 320, endPoint y: 402, distance: 96.0
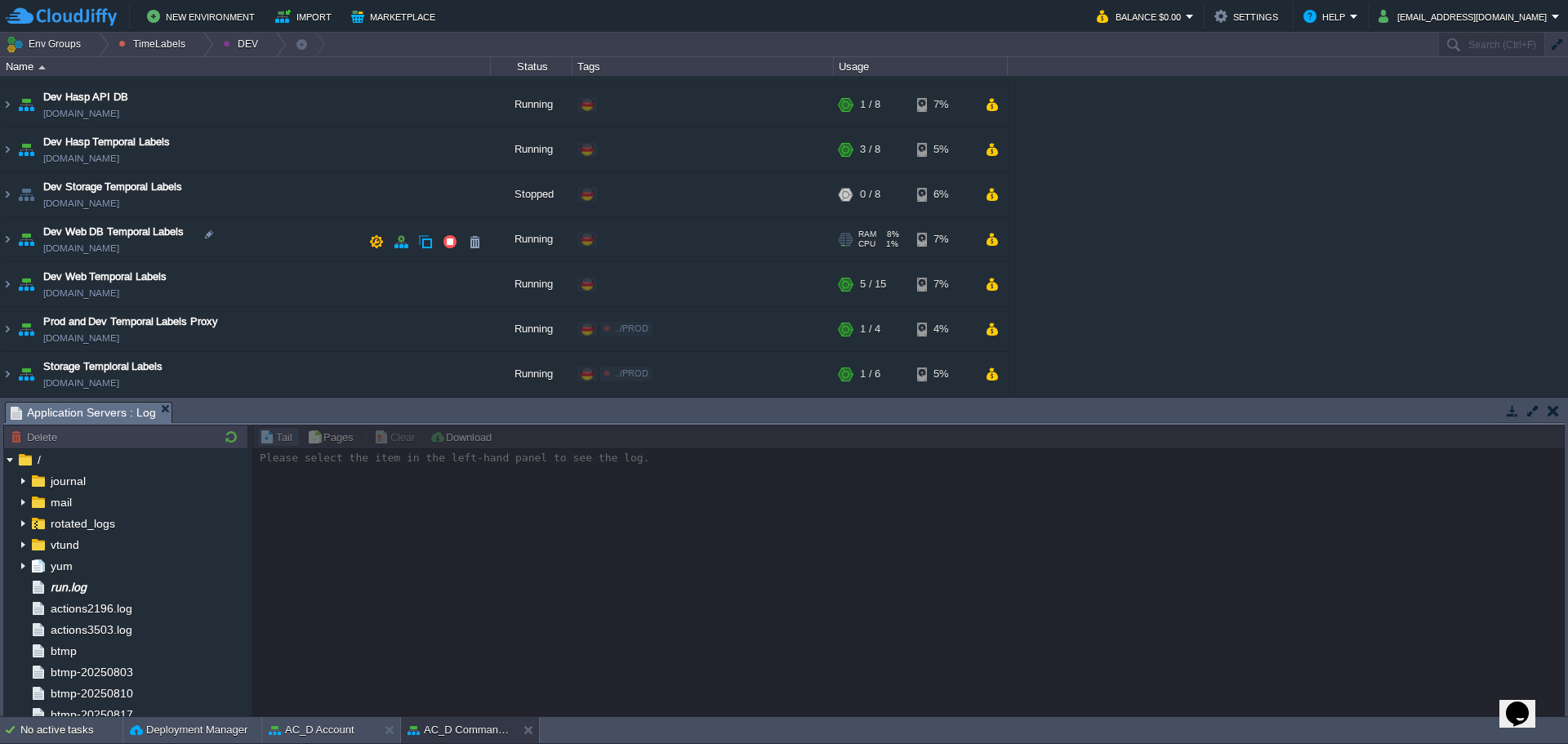
scroll to position [174, 0]
click at [7, 286] on img at bounding box center [7, 284] width 13 height 44
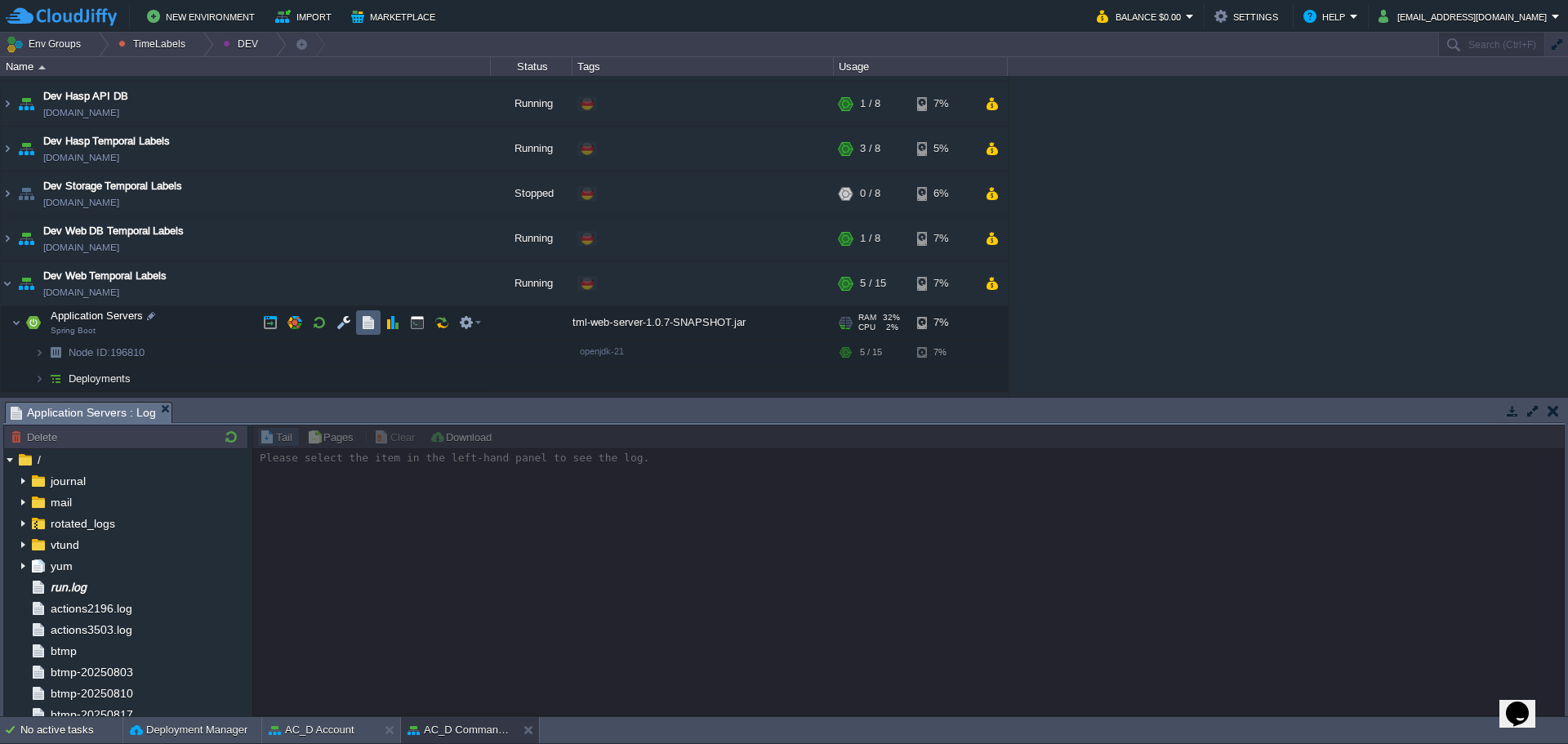
click at [374, 322] on button "button" at bounding box center [368, 322] width 15 height 15
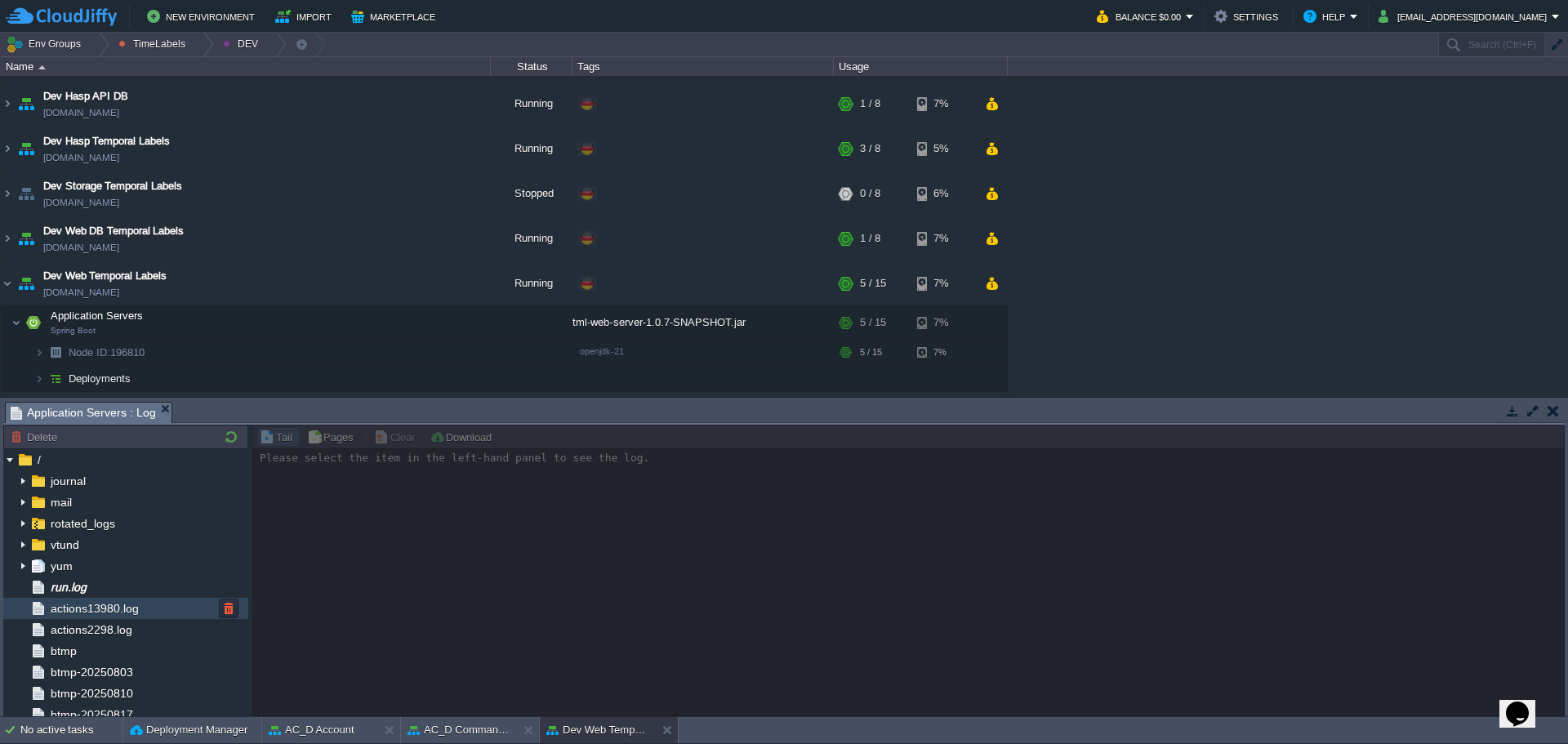
click at [101, 601] on div "actions13980.log" at bounding box center [126, 608] width 245 height 21
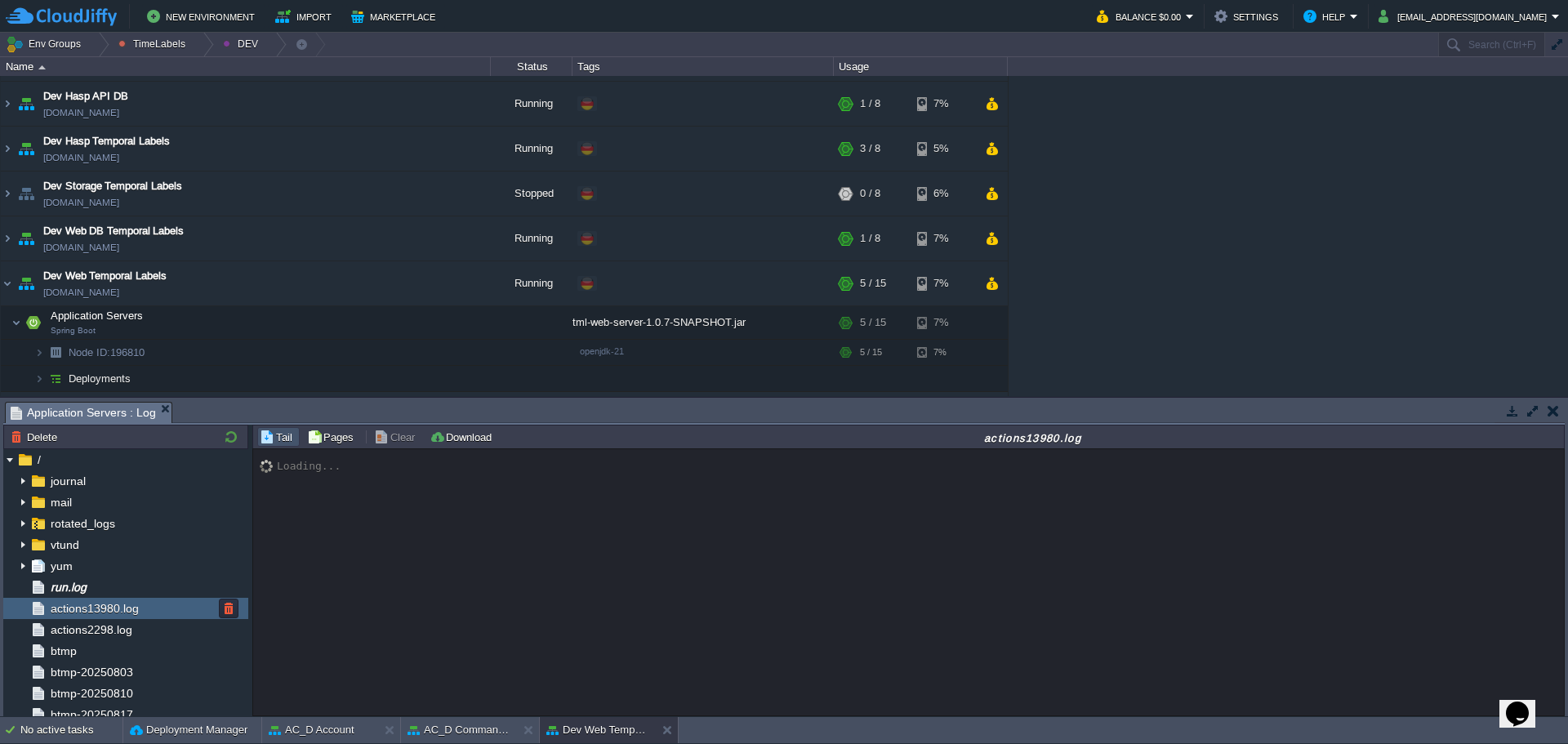
click at [96, 589] on div "run.log" at bounding box center [126, 587] width 245 height 21
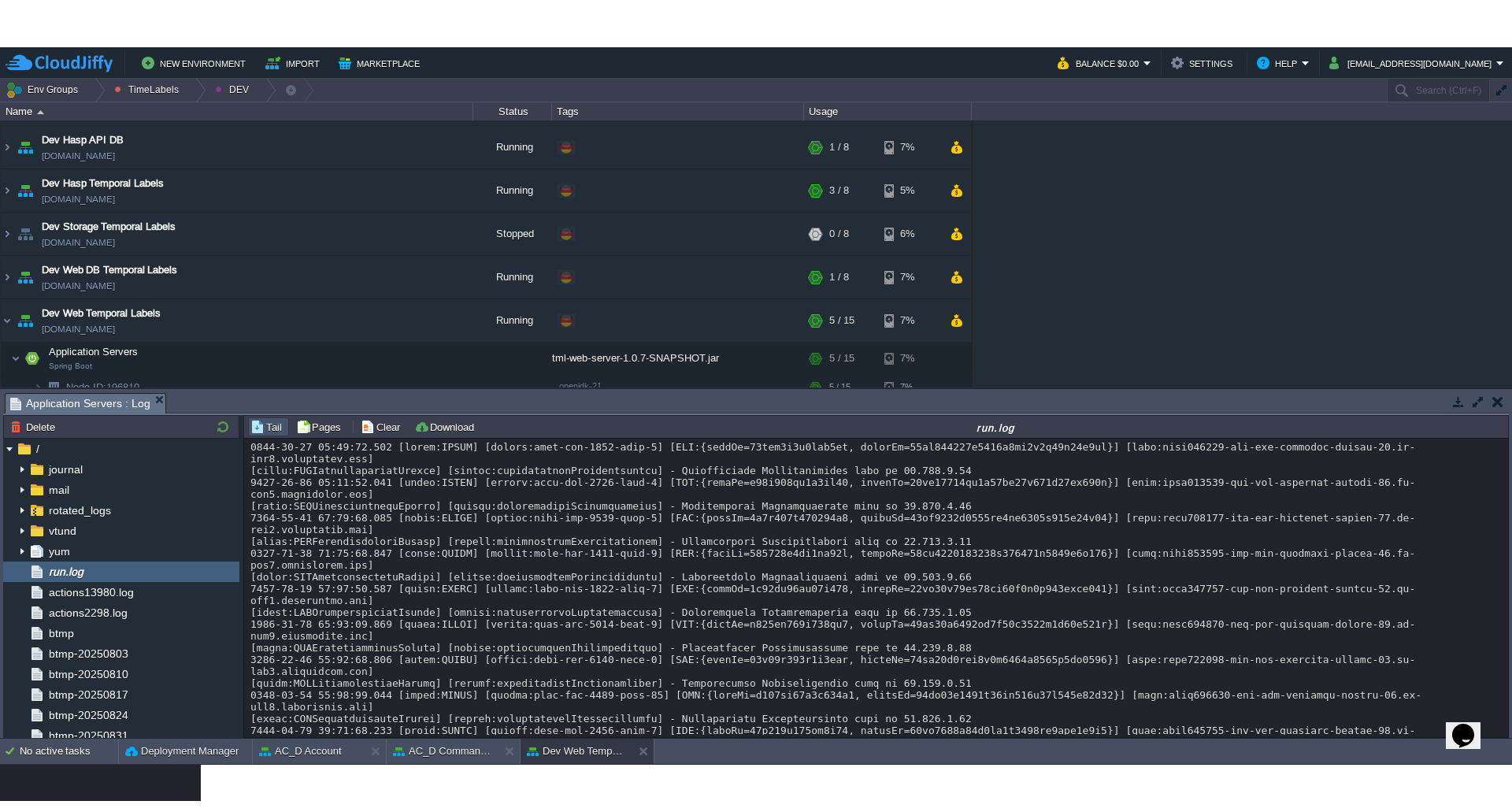
scroll to position [11577, 0]
